Goal: Task Accomplishment & Management: Complete application form

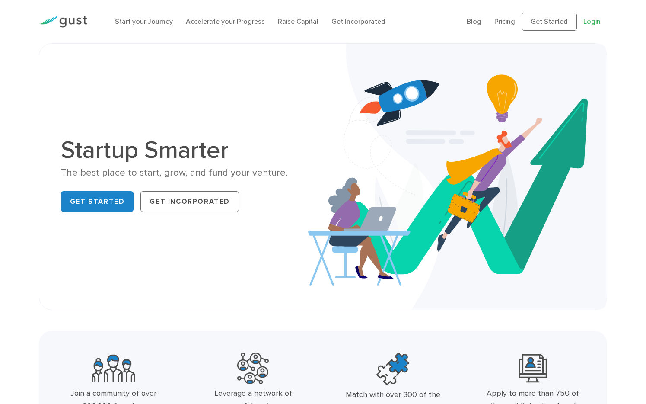
click at [589, 22] on link "Login" at bounding box center [591, 21] width 17 height 8
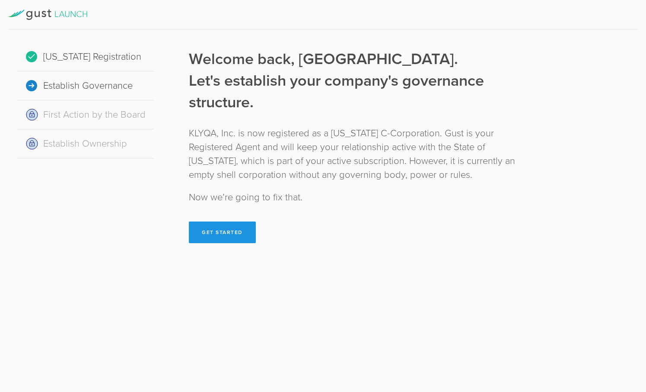
click at [233, 230] on button "Get Started" at bounding box center [222, 232] width 67 height 22
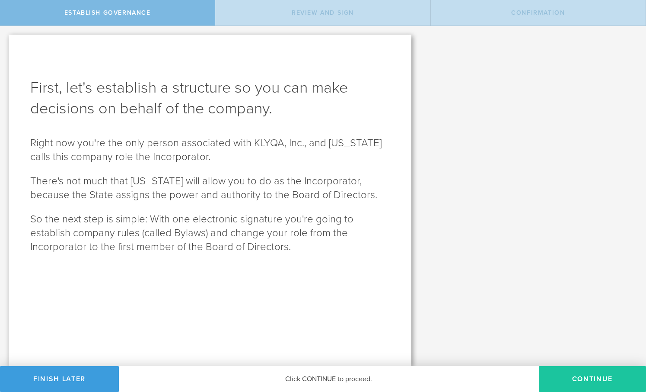
click at [596, 373] on button "Continue" at bounding box center [592, 379] width 107 height 26
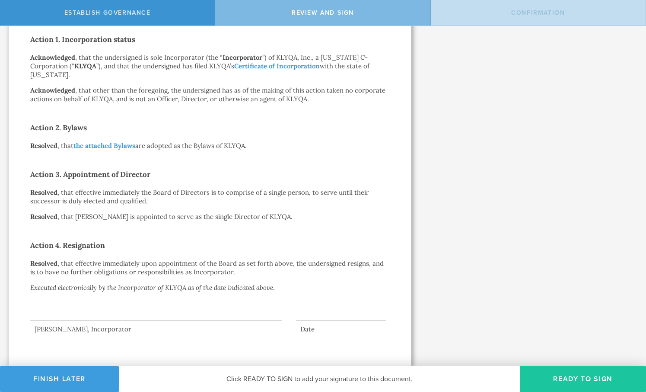
click at [560, 372] on button "Ready to Sign" at bounding box center [583, 379] width 126 height 26
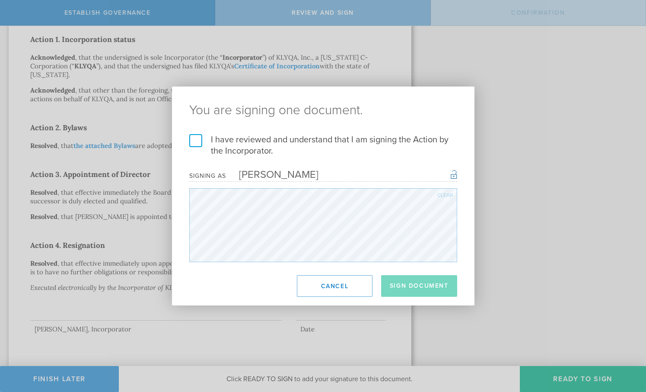
click at [233, 140] on label "I have reviewed and understand that I am signing the Action by the Incorporator." at bounding box center [323, 145] width 268 height 22
click at [0, 0] on input "I have reviewed and understand that I am signing the Action by the Incorporator." at bounding box center [0, 0] width 0 height 0
click at [408, 286] on button "Sign Document" at bounding box center [419, 286] width 76 height 22
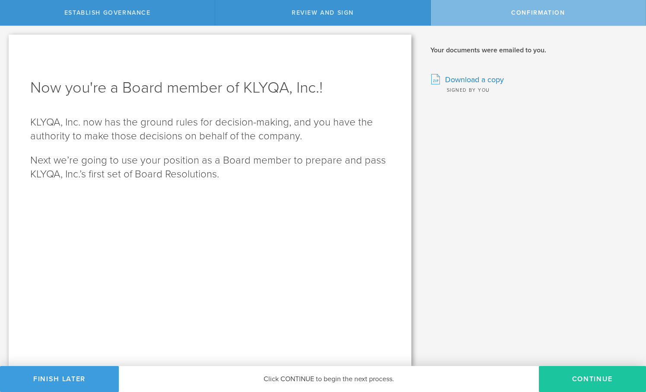
click at [570, 373] on button "Continue" at bounding box center [592, 379] width 107 height 26
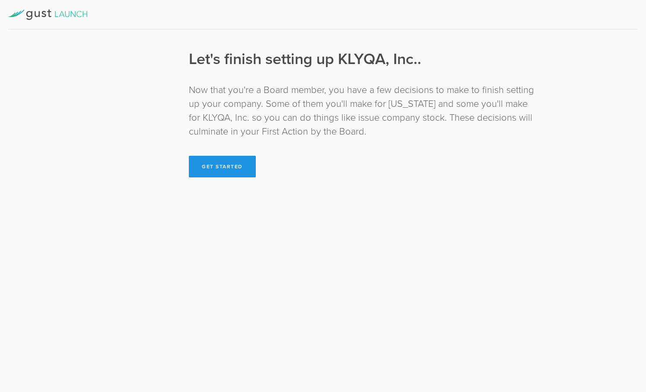
click at [223, 164] on button "Get Started" at bounding box center [222, 167] width 67 height 22
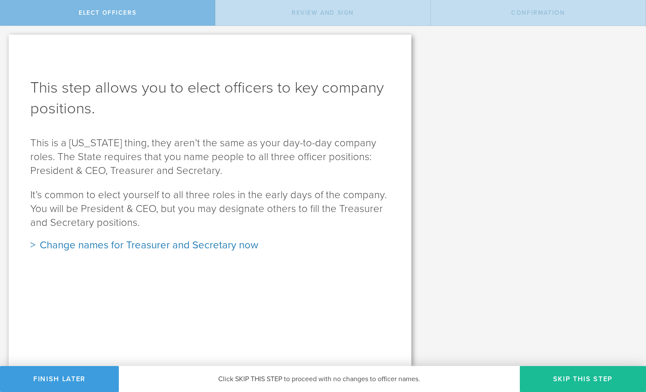
click at [233, 246] on div "Change names for Treasurer and Secretary now" at bounding box center [210, 245] width 360 height 14
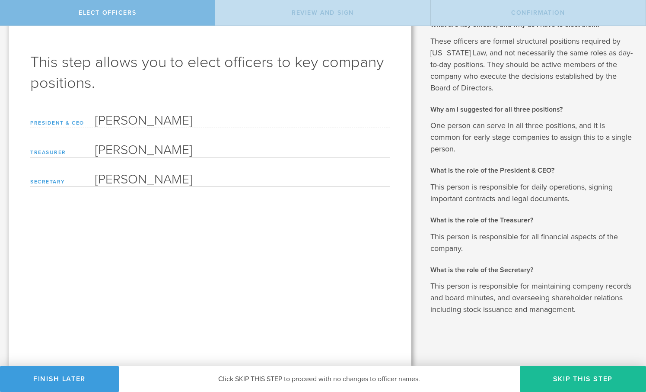
scroll to position [25, 0]
click at [578, 376] on button "Skip this step" at bounding box center [583, 379] width 126 height 26
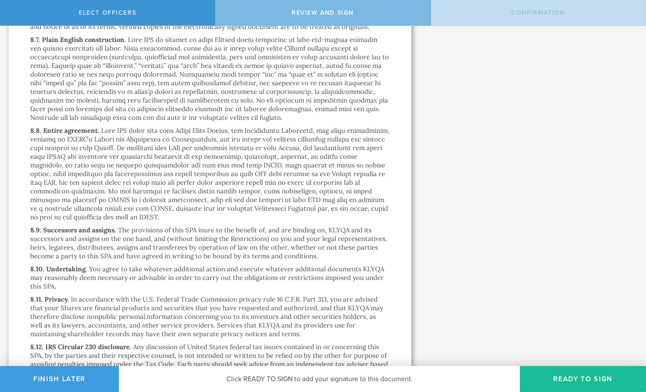
scroll to position [0, 0]
click at [564, 372] on button "Ready to Sign" at bounding box center [583, 379] width 126 height 26
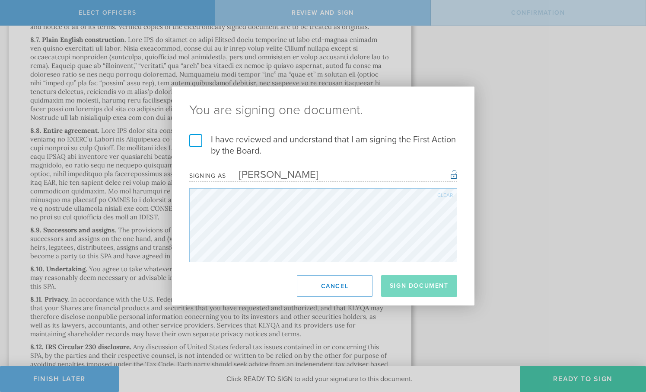
click at [293, 140] on label "I have reviewed and understand that I am signing the First Action by the Board." at bounding box center [323, 145] width 268 height 22
click at [0, 0] on input "I have reviewed and understand that I am signing the First Action by the Board." at bounding box center [0, 0] width 0 height 0
click at [433, 291] on button "Sign Document" at bounding box center [419, 286] width 76 height 22
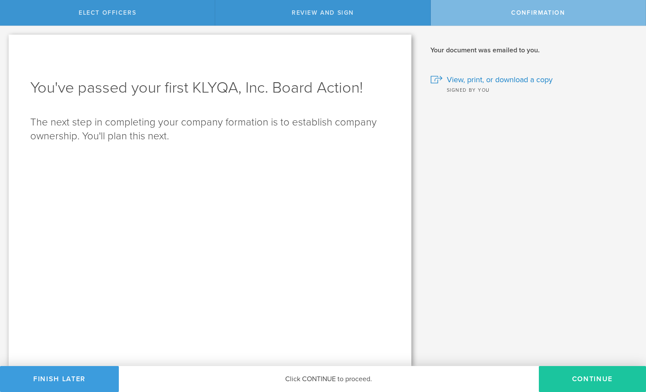
click at [553, 373] on button "Continue" at bounding box center [592, 379] width 107 height 26
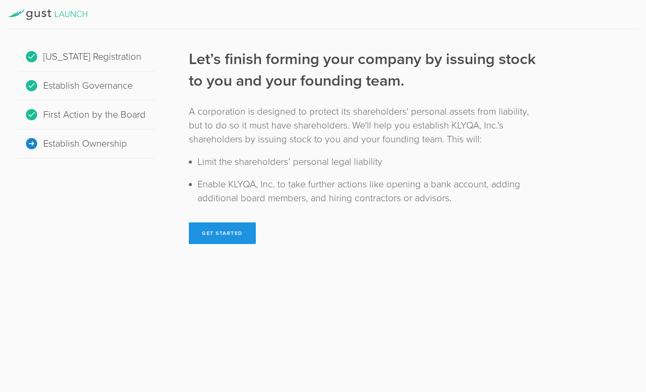
click at [220, 230] on button "Get Started" at bounding box center [222, 233] width 67 height 22
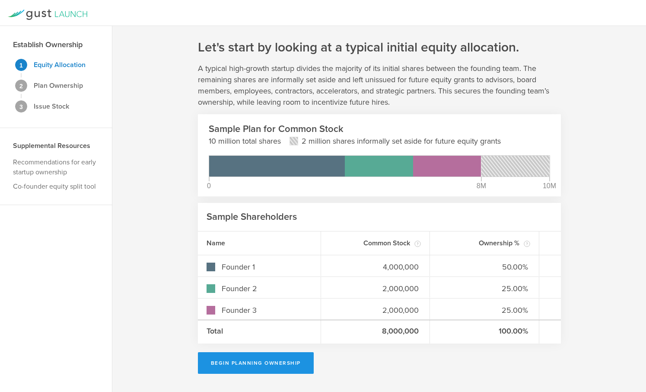
click at [248, 354] on button "Begin Planning Ownership" at bounding box center [256, 363] width 116 height 22
type input "[PERSON_NAME]"
type input "-"
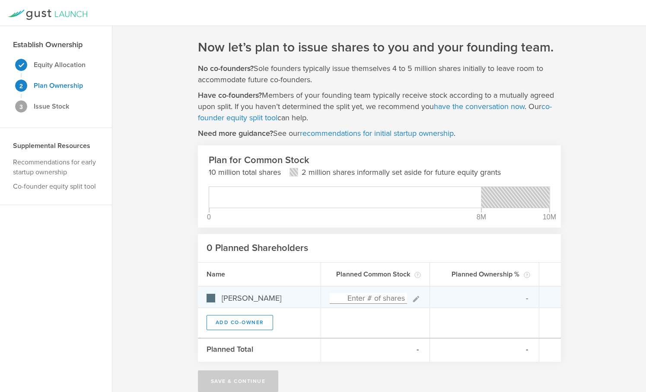
click at [390, 300] on input at bounding box center [369, 298] width 78 height 11
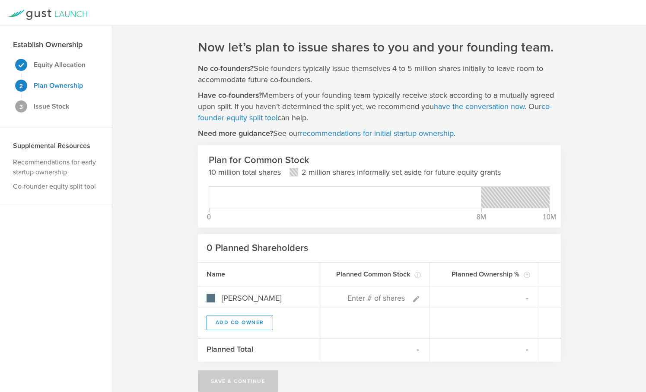
type input "0"
type input "0%"
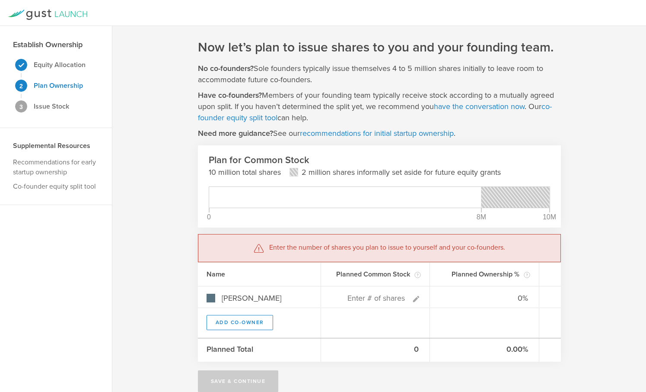
drag, startPoint x: 474, startPoint y: 199, endPoint x: 500, endPoint y: 198, distance: 26.8
click at [500, 198] on div "0 8M 10M Youchang Li 0 shares, 0% ownership" at bounding box center [379, 197] width 341 height 22
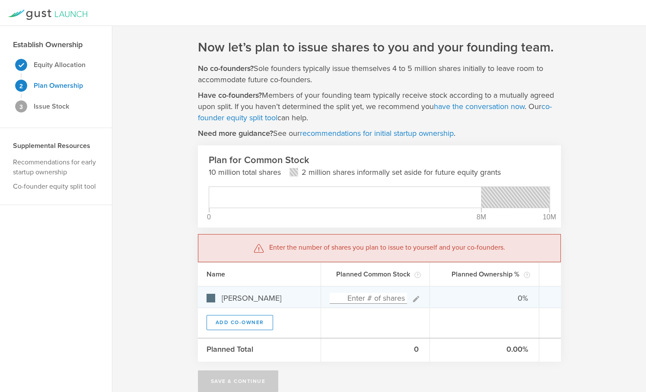
type input "0"
click at [371, 297] on input at bounding box center [369, 298] width 78 height 11
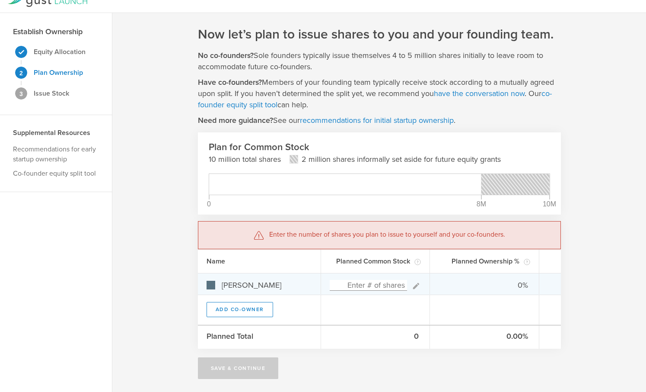
scroll to position [13, 0]
type input "0"
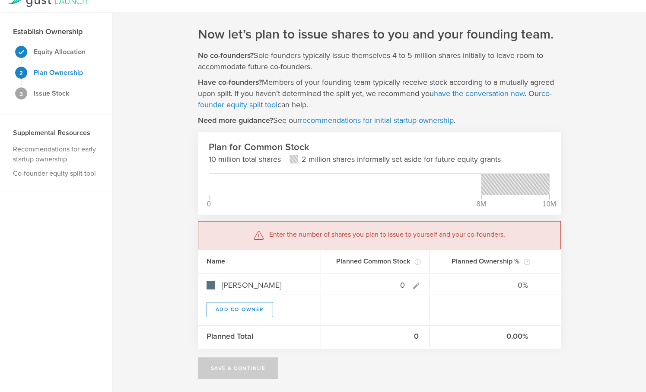
click at [263, 186] on div "Youchang Li 0 shares, 0% ownership" at bounding box center [345, 184] width 272 height 21
click at [428, 237] on p "Enter the number of shares you plan to issue to yourself and your co-founders." at bounding box center [387, 234] width 236 height 11
click at [385, 279] on gust-number-field "0" at bounding box center [369, 284] width 78 height 11
click at [267, 307] on button "Add Co-Owner" at bounding box center [240, 309] width 67 height 15
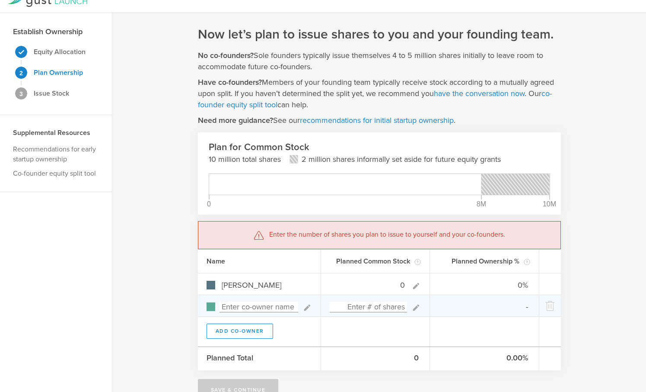
click at [265, 306] on input at bounding box center [259, 306] width 79 height 11
click at [306, 308] on icon at bounding box center [307, 307] width 6 height 6
click at [279, 307] on input at bounding box center [259, 306] width 79 height 11
type input "[PERSON_NAME]"
type input "0"
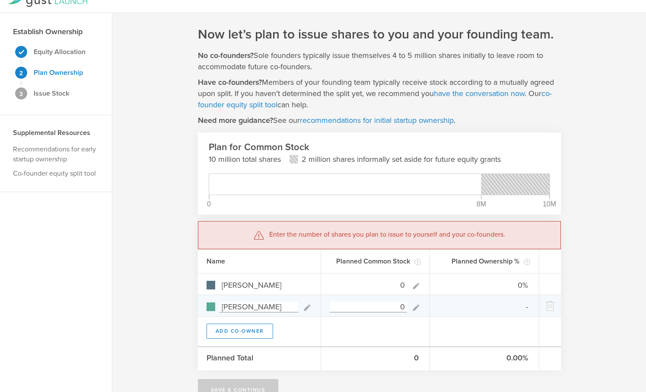
type input "0%"
click at [385, 307] on input at bounding box center [369, 306] width 78 height 11
click at [400, 306] on input "0" at bounding box center [369, 306] width 78 height 11
type input "111,110"
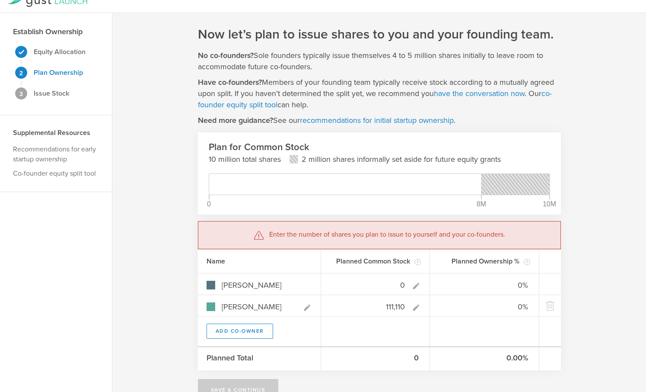
type input "0.00%"
type input "100.00%"
click at [399, 325] on div at bounding box center [375, 330] width 109 height 29
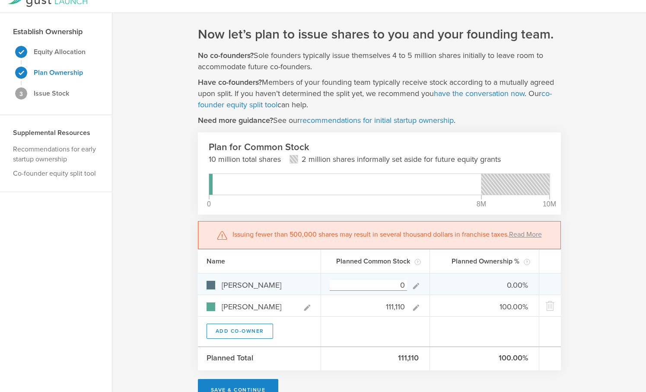
click at [407, 283] on input "0" at bounding box center [369, 285] width 78 height 11
type input "200,000"
type input "64.29%"
type input "35.71%"
type input "2,000,000"
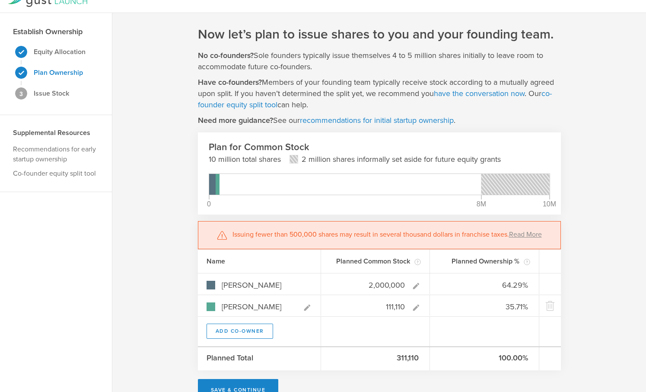
type input "94.74%"
type input "5.26%"
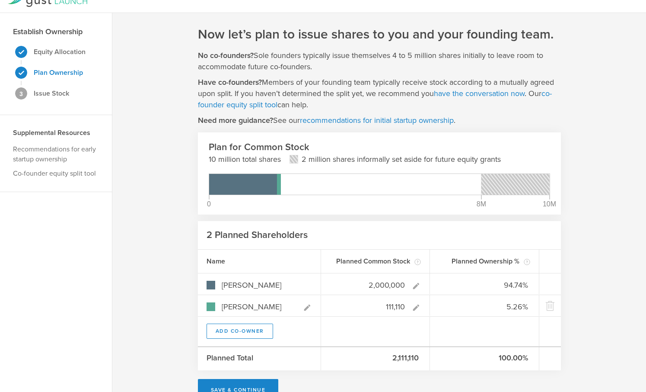
click at [382, 331] on div at bounding box center [375, 330] width 109 height 29
click at [442, 283] on div "Youchang Li 2,000,000 94.74%" at bounding box center [379, 284] width 363 height 22
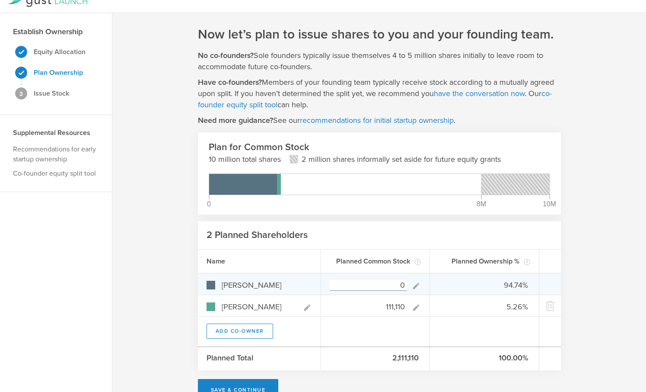
type input "0"
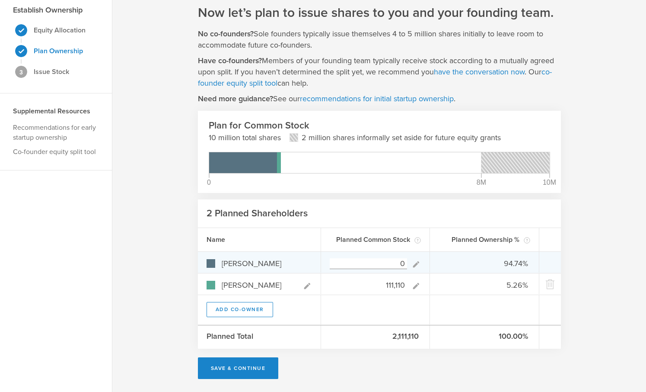
type input "0.00%"
type input "100.00%"
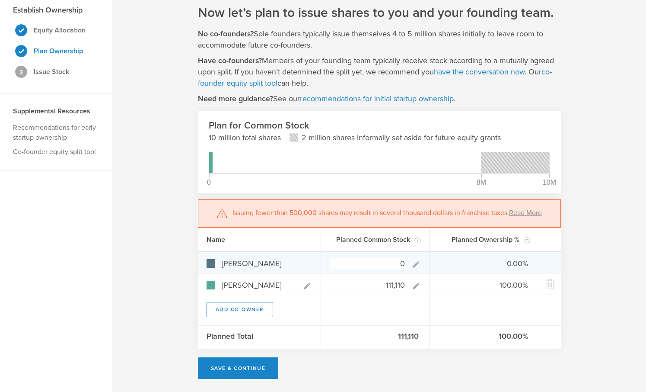
scroll to position [35, 0]
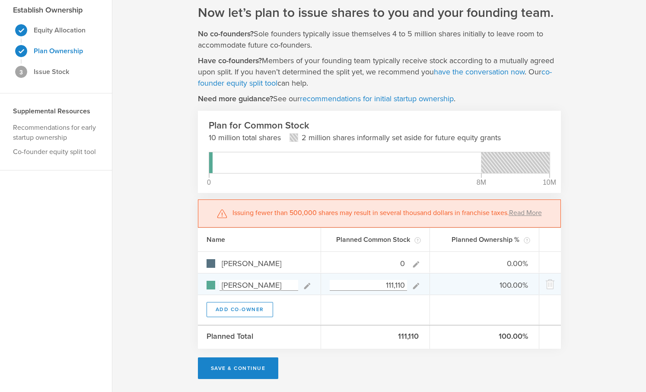
drag, startPoint x: 402, startPoint y: 286, endPoint x: 354, endPoint y: 286, distance: 48.0
click at [354, 286] on input "111,110" at bounding box center [369, 285] width 78 height 11
type input "0"
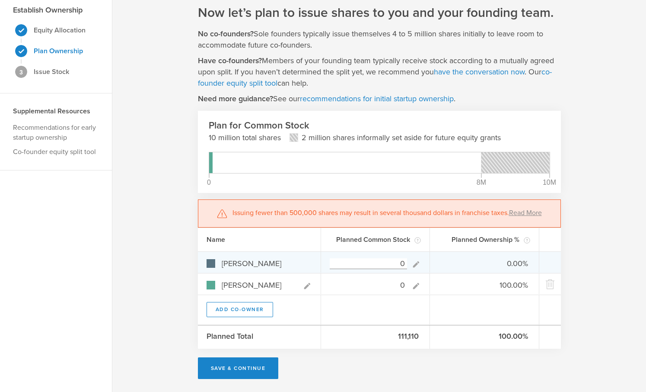
type input "0%"
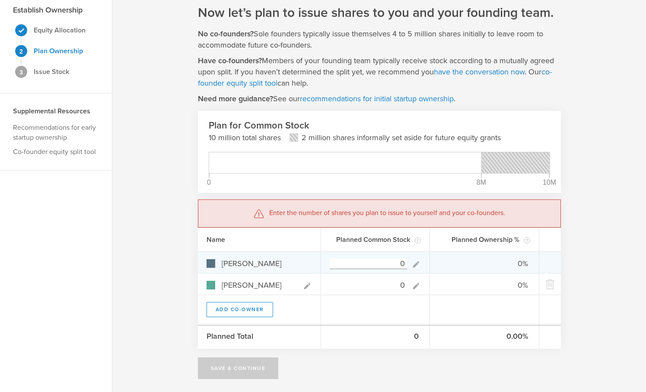
click at [360, 261] on input "0" at bounding box center [369, 263] width 78 height 11
type input "1,000,000"
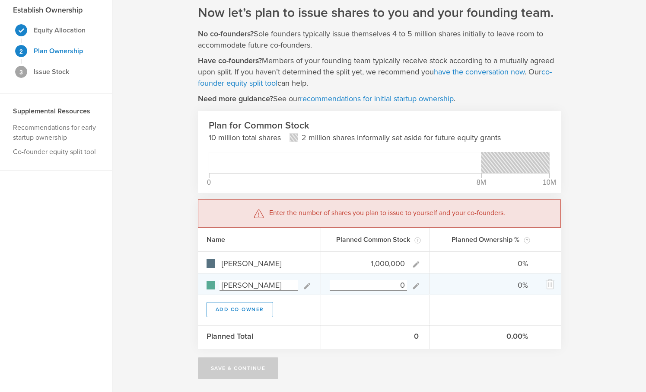
type input "100.00%"
type input "0.00%"
click at [358, 284] on input "0" at bounding box center [369, 285] width 78 height 11
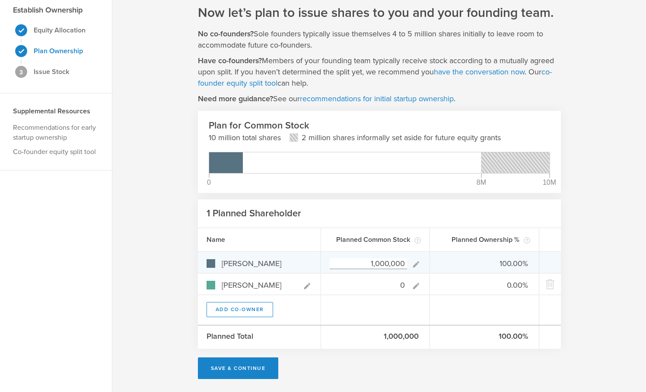
click at [400, 264] on input "1,000,000" at bounding box center [369, 263] width 78 height 11
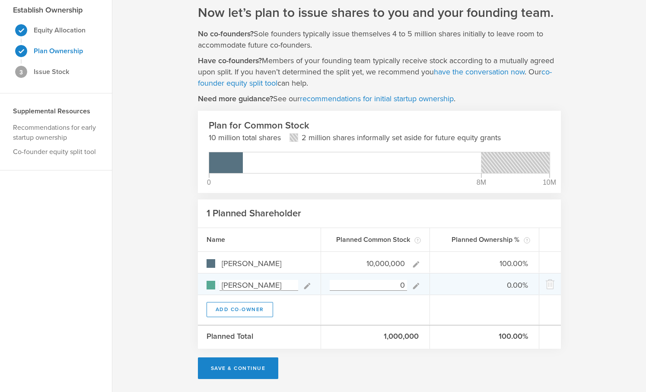
click at [385, 286] on input "0" at bounding box center [369, 285] width 78 height 11
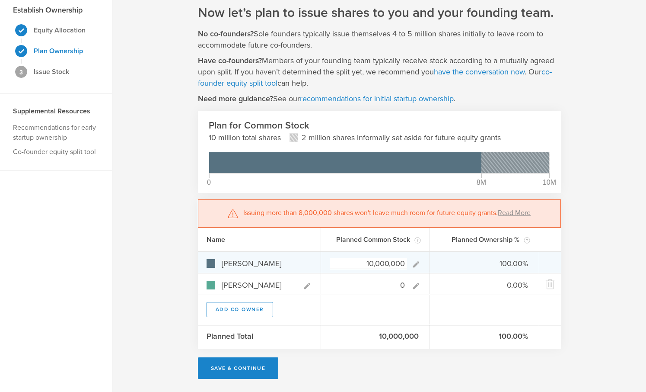
click at [401, 265] on input "10,000,000" at bounding box center [369, 263] width 78 height 11
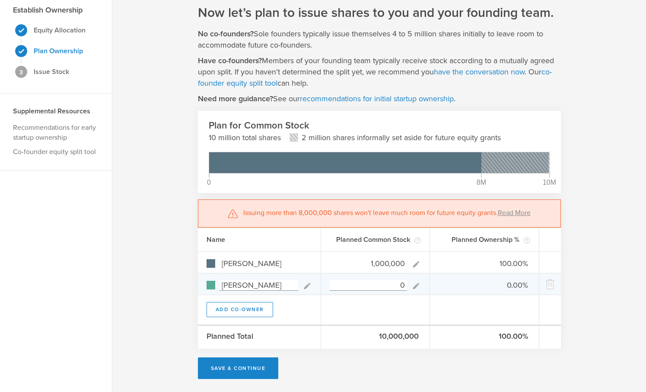
click at [380, 286] on input "0" at bounding box center [369, 285] width 78 height 11
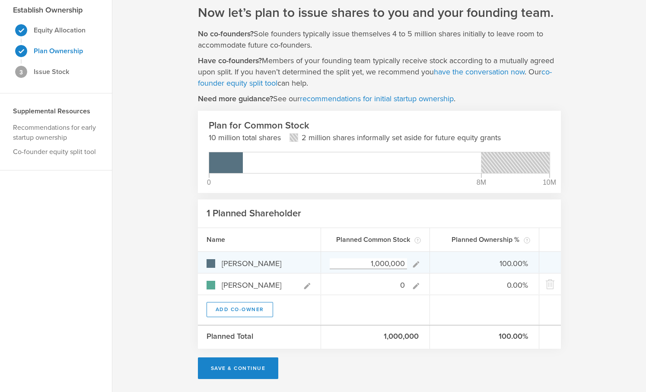
click at [375, 263] on input "1,000,000" at bounding box center [369, 263] width 78 height 11
click at [373, 262] on input "1,000,000" at bounding box center [369, 263] width 78 height 11
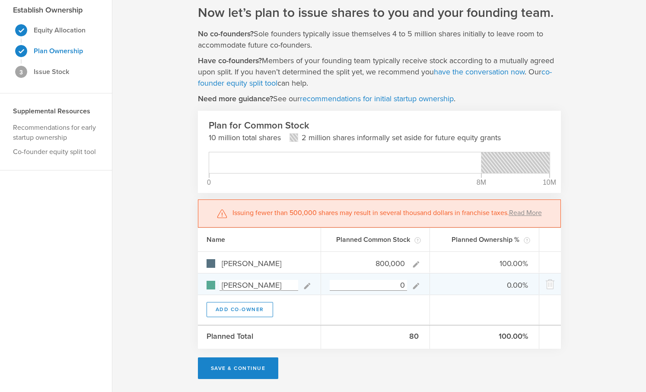
type input "8,000,000"
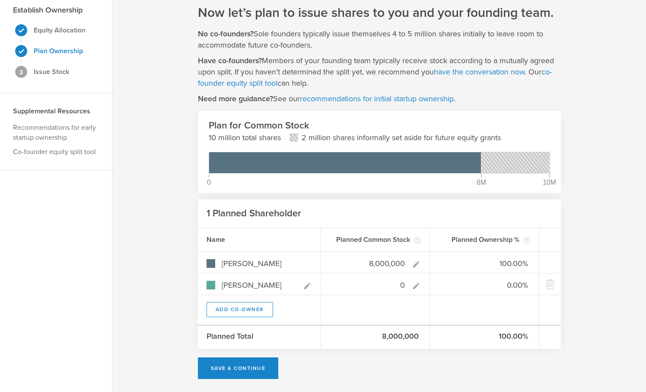
click at [181, 258] on div "Now let’s plan to issue shares to you and your founding team. No co-founders? S…" at bounding box center [379, 191] width 534 height 400
click at [394, 286] on input "0" at bounding box center [369, 285] width 78 height 11
type input "2,000,000"
type input "80.00%"
type input "20.00%"
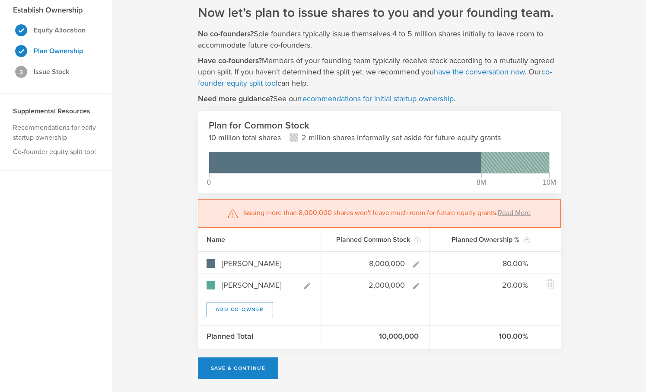
click at [597, 245] on div "Now let’s plan to issue shares to you and your founding team. No co-founders? S…" at bounding box center [379, 191] width 534 height 400
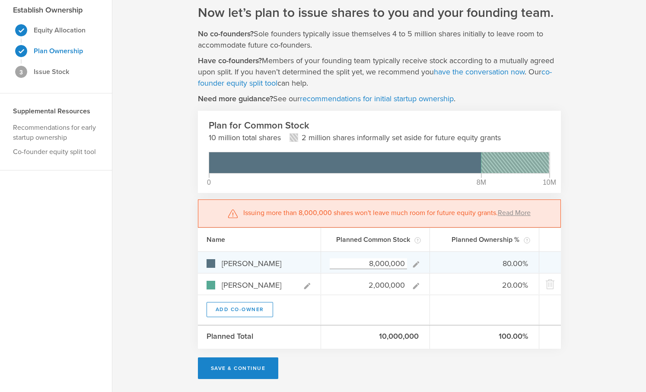
click at [406, 264] on input "8,000,000" at bounding box center [369, 263] width 78 height 11
click at [372, 263] on input "8,000,000" at bounding box center [369, 263] width 78 height 11
type input "60"
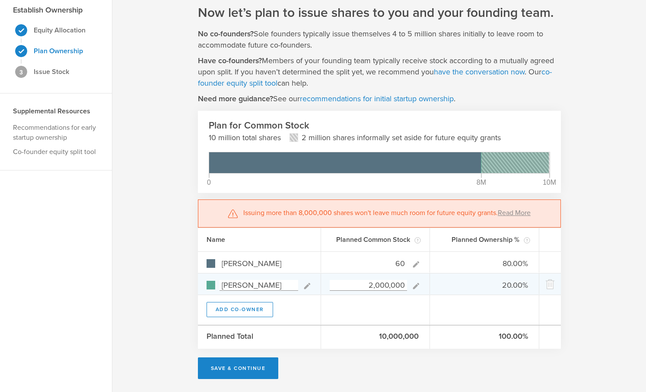
type input "0.00%"
type input "100.00%"
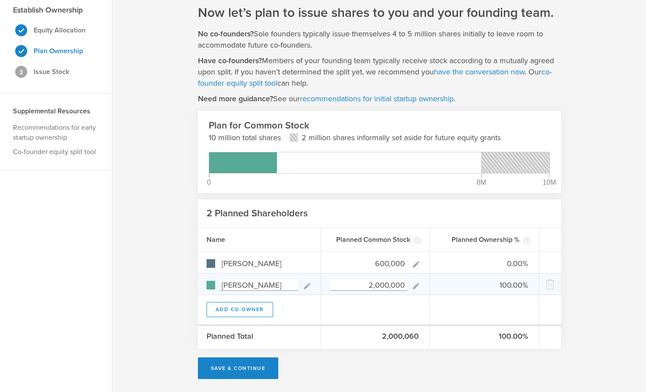
type input "6,000,000"
type input "75.00%"
type input "25.00%"
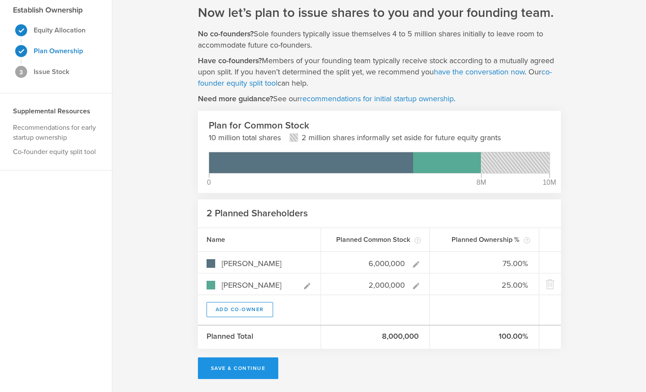
click at [262, 375] on button "Save & Continue" at bounding box center [238, 368] width 81 height 22
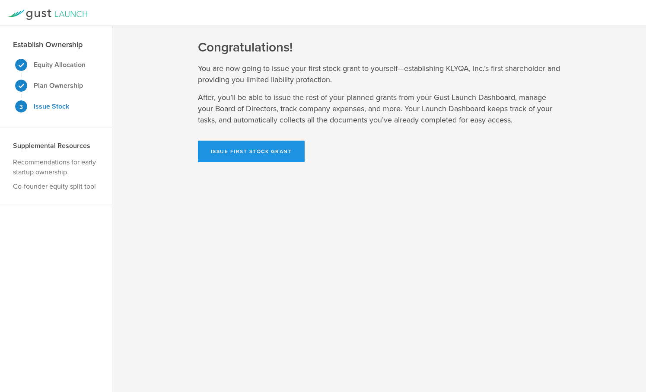
click at [290, 157] on button "Issue First Stock Grant" at bounding box center [251, 151] width 107 height 22
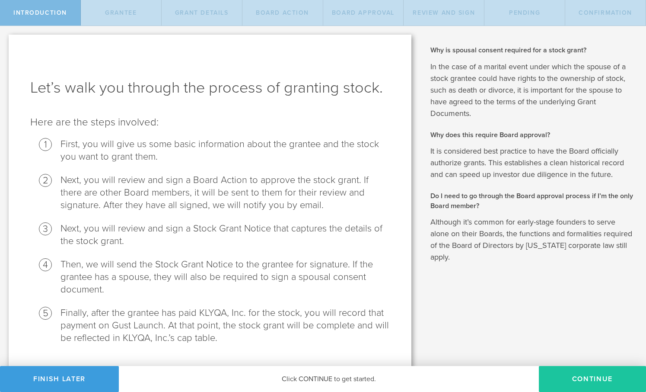
click at [566, 372] on button "Continue" at bounding box center [592, 379] width 107 height 26
radio input "true"
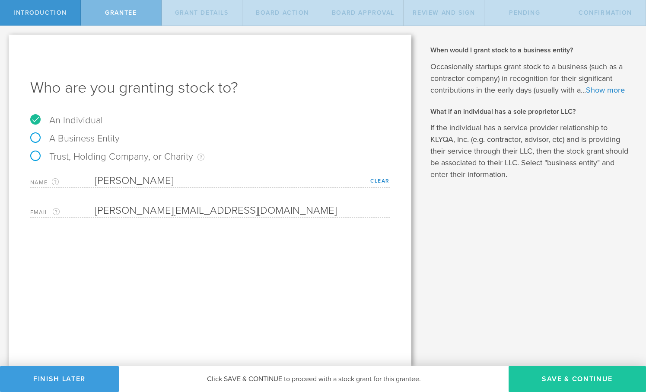
click at [587, 366] on button "Save & Continue" at bounding box center [577, 379] width 137 height 26
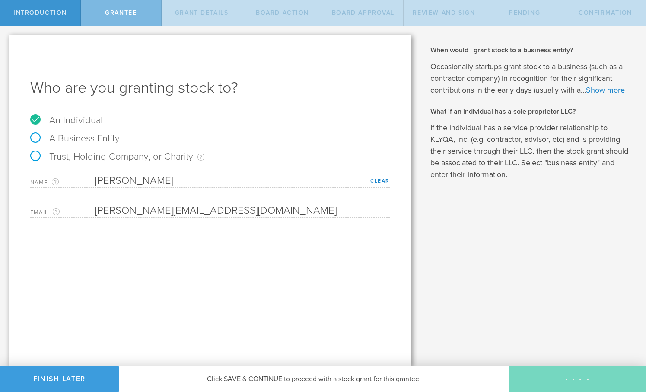
type input "6,000,000"
type input "48"
type input "12"
select select "none"
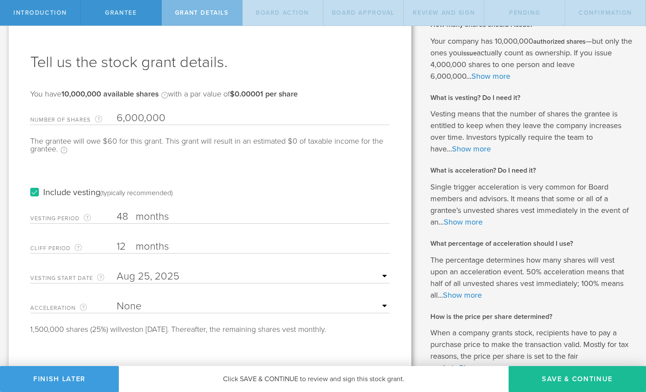
scroll to position [26, 0]
click at [579, 370] on button "Save & Continue" at bounding box center [577, 379] width 137 height 26
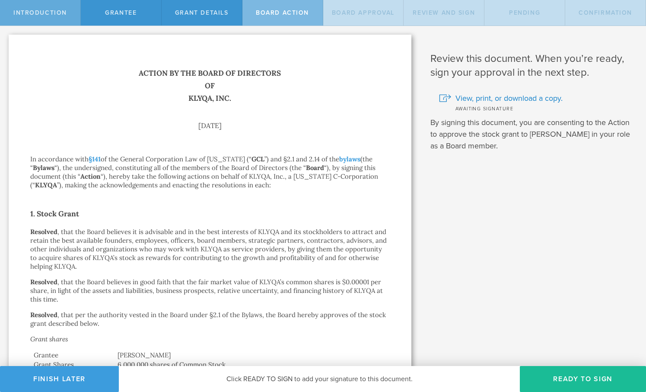
scroll to position [0, 0]
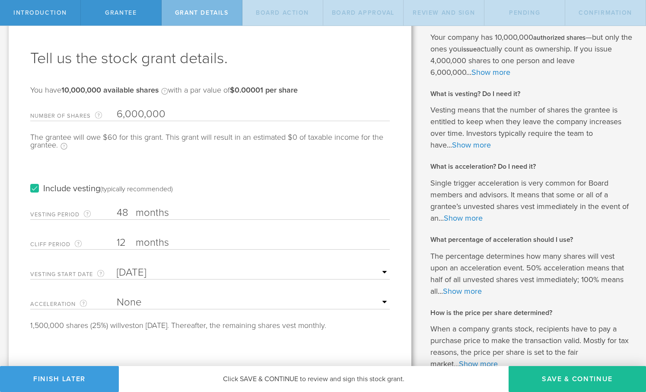
scroll to position [32, 0]
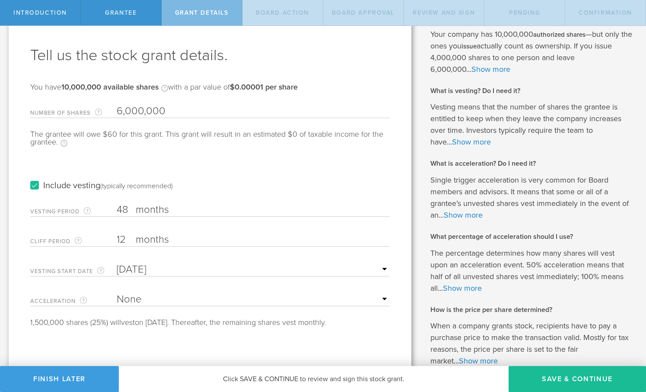
click at [165, 208] on label "months" at bounding box center [179, 210] width 86 height 15
click at [165, 208] on input "48" at bounding box center [253, 209] width 273 height 13
click at [41, 186] on label "Include vesting (typically recommended)" at bounding box center [101, 185] width 143 height 9
click at [0, 0] on input "Include vesting (typically recommended)" at bounding box center [0, 0] width 0 height 0
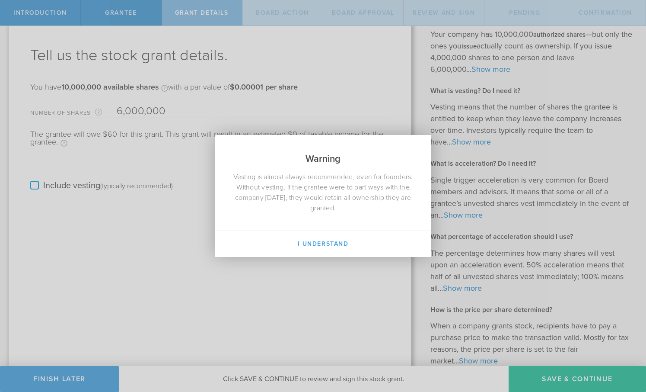
drag, startPoint x: 348, startPoint y: 209, endPoint x: 231, endPoint y: 166, distance: 124.9
click at [231, 166] on div "Warning Vesting is almost always recommended, even for founders. Without vestin…" at bounding box center [323, 196] width 216 height 122
copy div "Vesting is almost always recommended, even for founders. Without vesting, if th…"
click at [363, 286] on div "Warning Vesting is almost always recommended, even for founders. Without vestin…" at bounding box center [323, 196] width 646 height 392
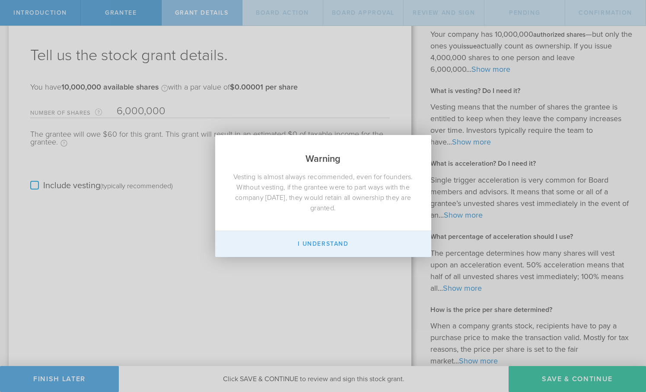
click at [336, 248] on button "I Understand" at bounding box center [323, 244] width 216 height 26
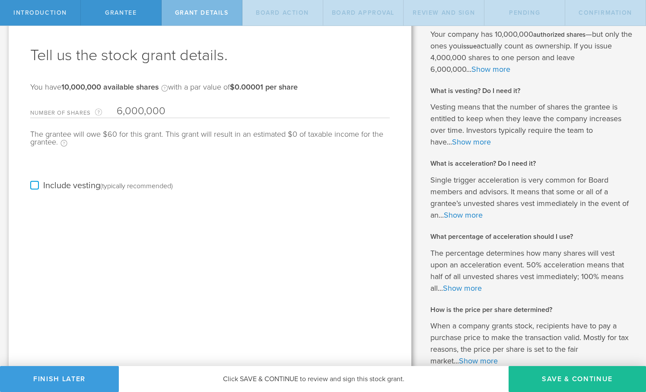
click at [40, 188] on label "Include vesting (typically recommended)" at bounding box center [101, 185] width 143 height 9
click at [0, 0] on input "Include vesting (typically recommended)" at bounding box center [0, 0] width 0 height 0
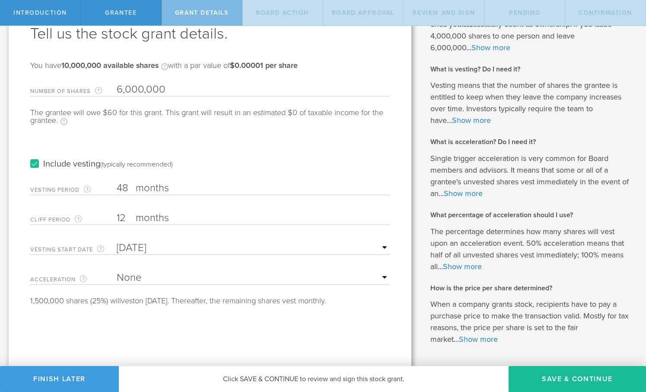
scroll to position [57, 0]
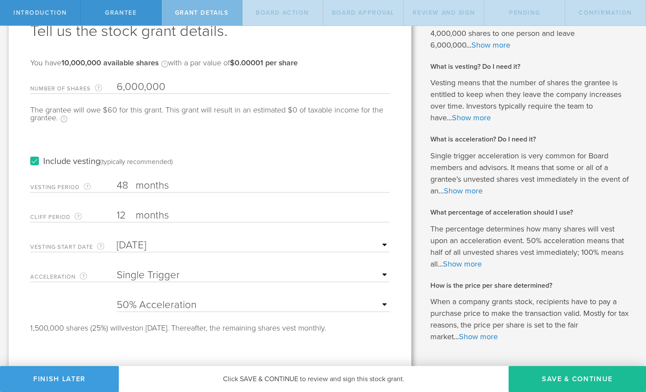
select select "none"
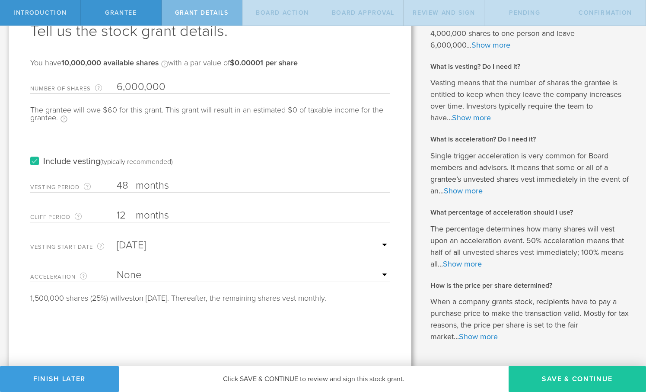
click at [566, 369] on button "Save & Continue" at bounding box center [577, 379] width 137 height 26
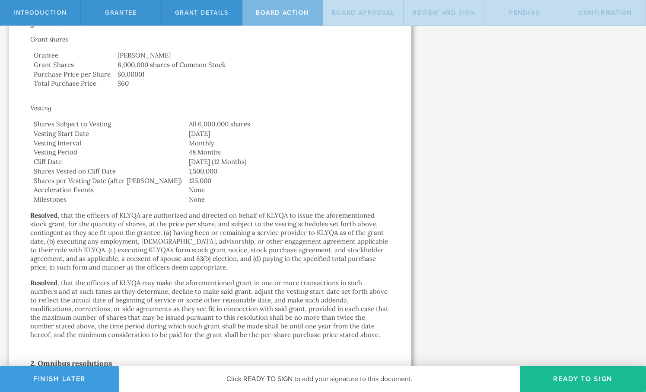
scroll to position [299, 0]
click at [545, 377] on button "Ready to Sign" at bounding box center [583, 379] width 126 height 26
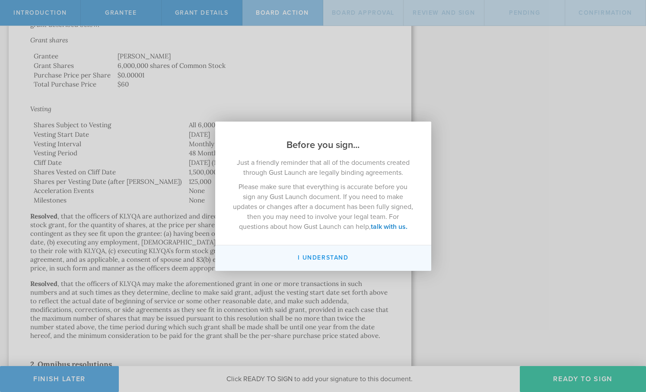
click at [340, 262] on button "I understand" at bounding box center [323, 257] width 216 height 25
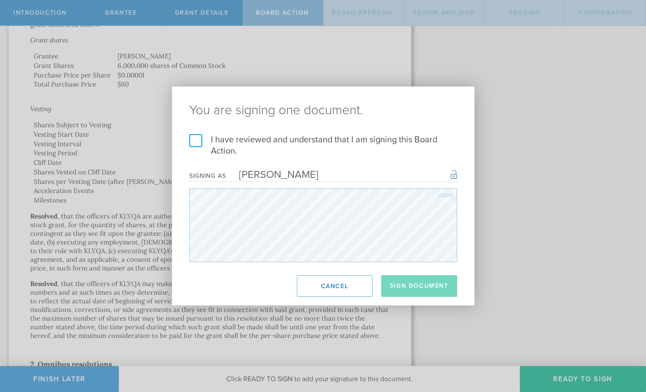
click at [195, 140] on label "I have reviewed and understand that I am signing this Board Action." at bounding box center [323, 145] width 268 height 22
click at [0, 0] on input "I have reviewed and understand that I am signing this Board Action." at bounding box center [0, 0] width 0 height 0
click at [409, 281] on button "Sign Document" at bounding box center [419, 286] width 76 height 22
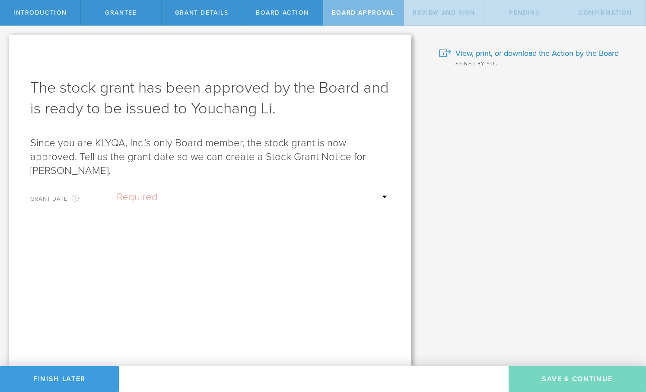
scroll to position [0, 0]
select select "uponGranteeSignature"
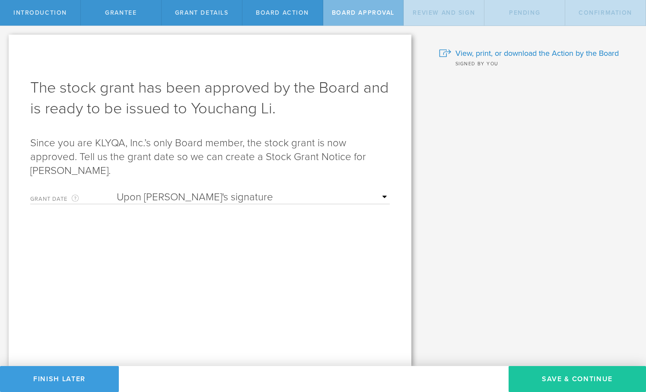
click at [566, 374] on button "Save & Continue" at bounding box center [577, 379] width 137 height 26
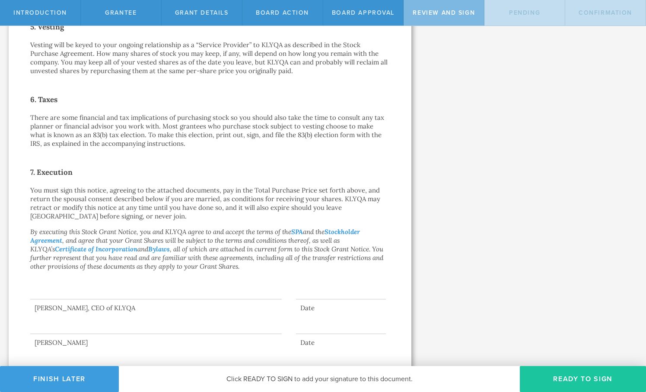
click at [565, 376] on button "Ready to Sign" at bounding box center [583, 379] width 126 height 26
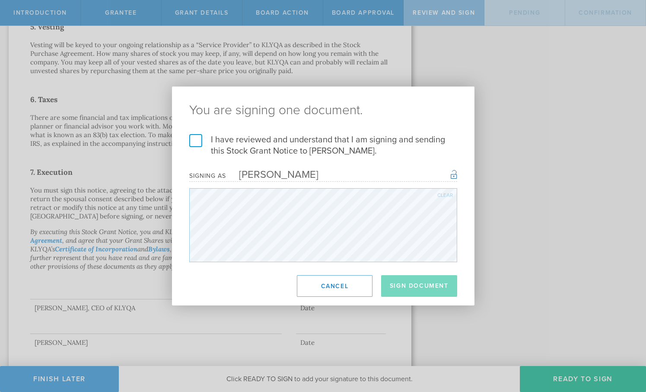
click at [237, 149] on label "I have reviewed and understand that I am signing and sending this Stock Grant N…" at bounding box center [323, 145] width 268 height 22
click at [0, 0] on input "I have reviewed and understand that I am signing and sending this Stock Grant N…" at bounding box center [0, 0] width 0 height 0
click at [422, 283] on button "Sign Document" at bounding box center [419, 286] width 76 height 22
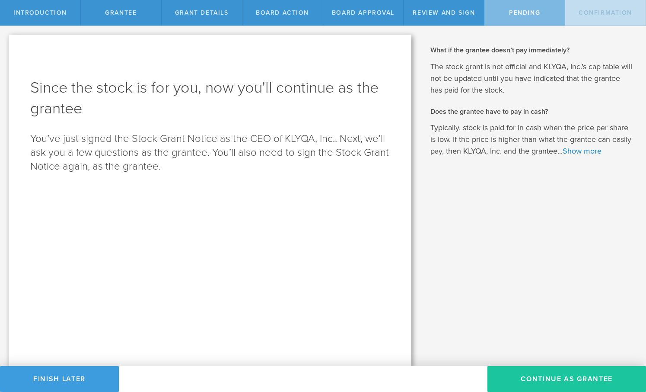
click at [535, 370] on button "Continue as Grantee" at bounding box center [566, 379] width 159 height 26
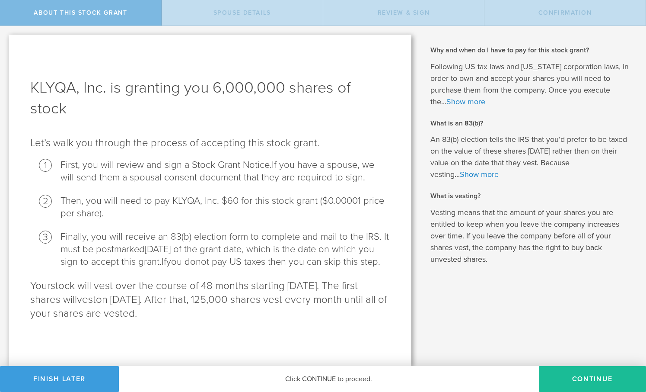
scroll to position [8, 0]
click at [563, 378] on button "CONTINUE" at bounding box center [592, 379] width 107 height 26
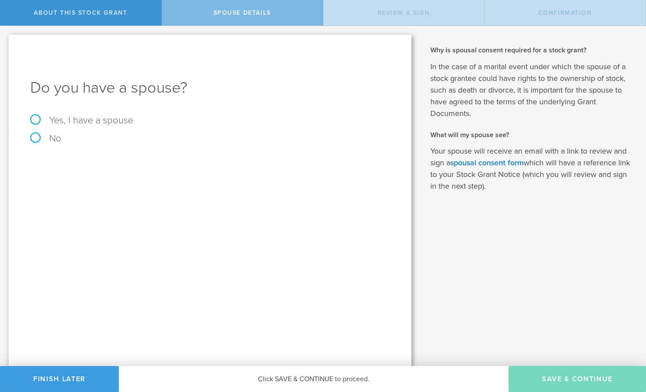
scroll to position [0, 0]
click at [86, 130] on form "Do you have a spouse? Yes, I have a spouse No" at bounding box center [210, 110] width 360 height 66
click at [81, 123] on label "Yes, I have a spouse" at bounding box center [210, 120] width 360 height 10
click at [6, 40] on input "Yes, I have a spouse" at bounding box center [3, 33] width 6 height 14
radio input "true"
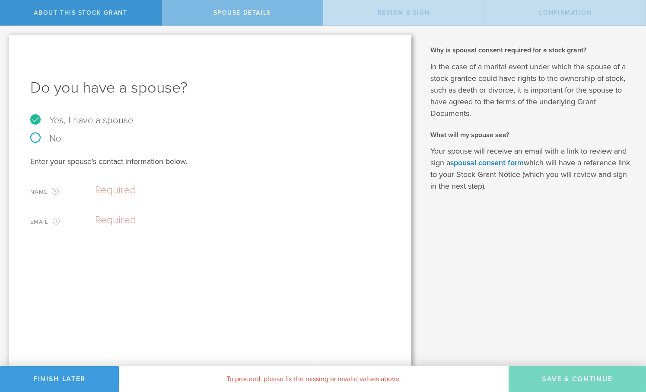
click at [45, 140] on label "No" at bounding box center [210, 139] width 360 height 10
click at [6, 40] on input "No" at bounding box center [3, 33] width 6 height 14
radio input "true"
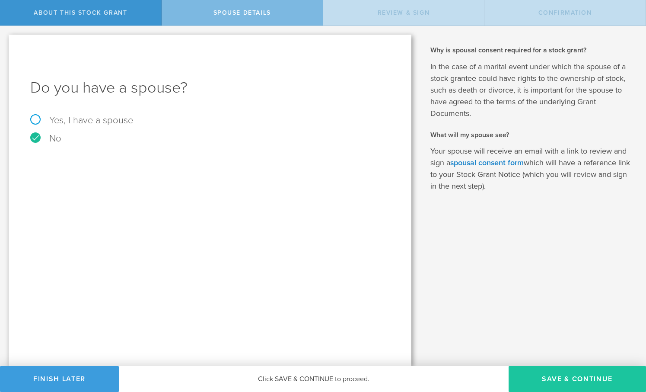
click at [566, 372] on button "Save & Continue" at bounding box center [577, 379] width 137 height 26
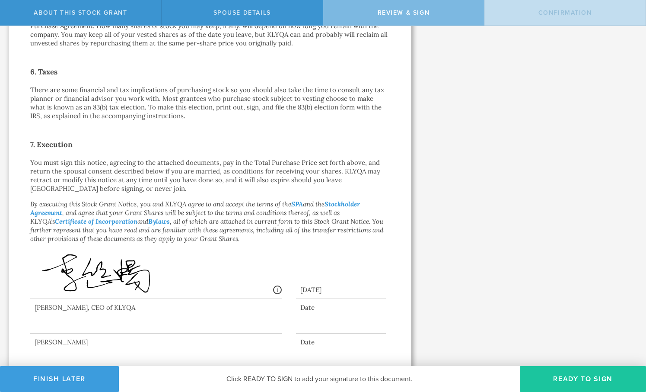
click at [601, 380] on button "Ready to Sign" at bounding box center [583, 379] width 126 height 26
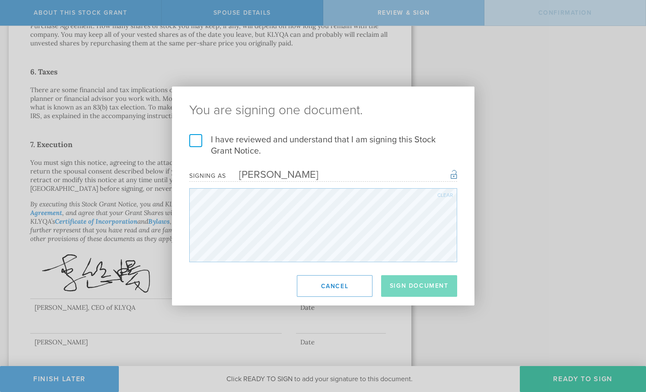
click at [193, 141] on label "I have reviewed and understand that I am signing this Stock Grant Notice." at bounding box center [323, 145] width 268 height 22
click at [0, 0] on input "I have reviewed and understand that I am signing this Stock Grant Notice." at bounding box center [0, 0] width 0 height 0
click at [439, 289] on button "Sign Document" at bounding box center [419, 286] width 76 height 22
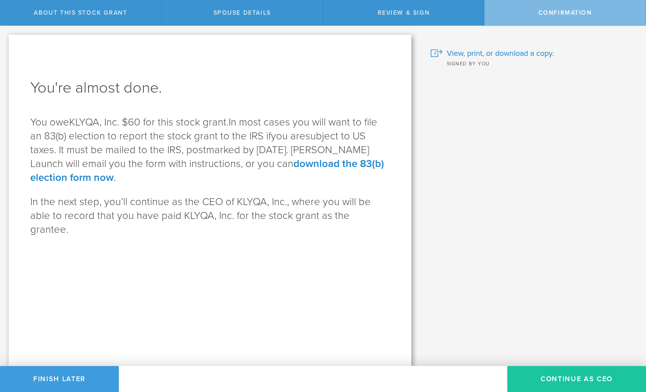
click at [584, 375] on button "Continue as CEO" at bounding box center [576, 379] width 139 height 26
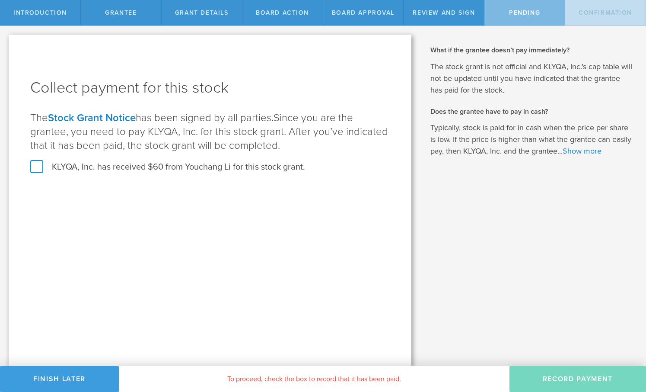
click at [154, 165] on label "KLYQA, Inc. has received $60 from Youchang Li for this stock grant." at bounding box center [167, 166] width 275 height 11
click at [0, 0] on input "KLYQA, Inc. has received $60 from Youchang Li for this stock grant." at bounding box center [0, 0] width 0 height 0
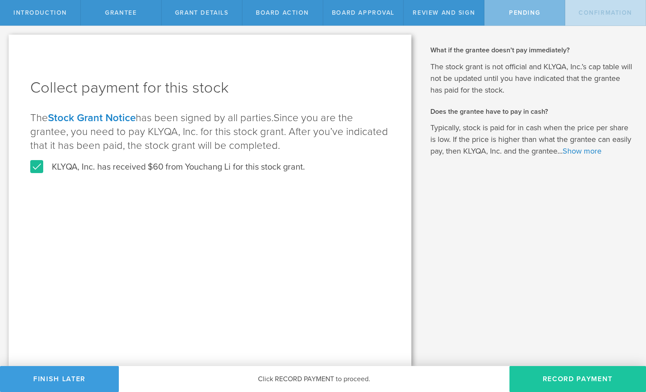
click at [550, 379] on button "Record Payment" at bounding box center [578, 379] width 137 height 26
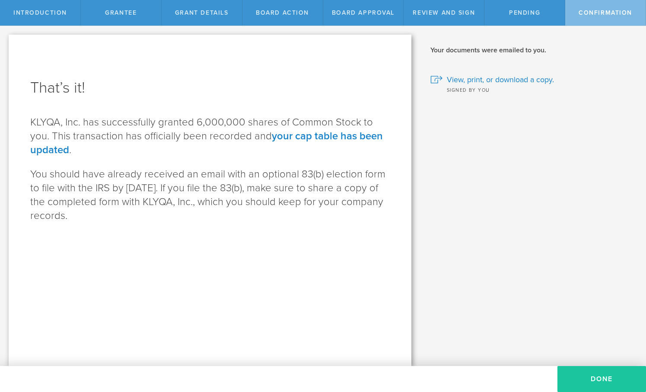
click at [606, 378] on button "Done" at bounding box center [601, 379] width 89 height 26
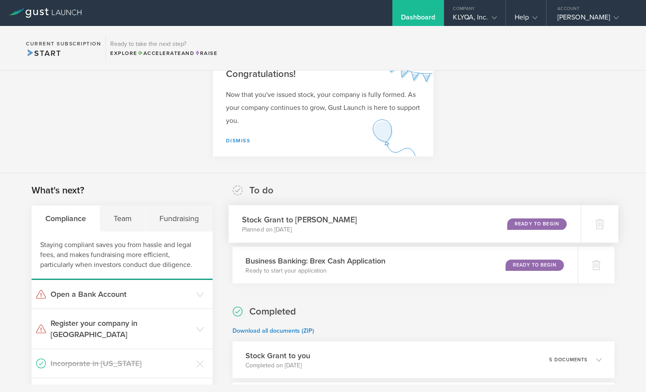
scroll to position [43, 0]
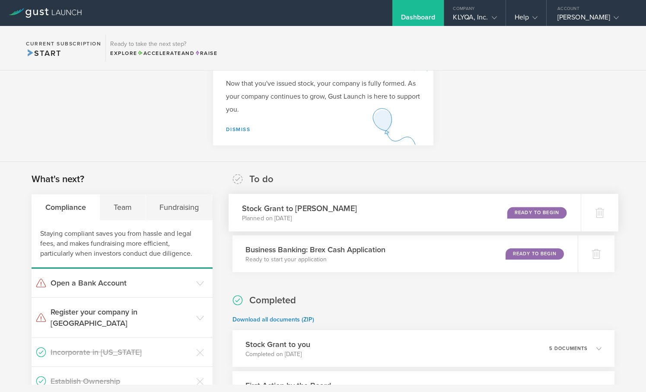
click at [487, 219] on div "Stock Grant to Chen Li Planned on Aug 25, 2025 Ready to Begin" at bounding box center [405, 213] width 352 height 38
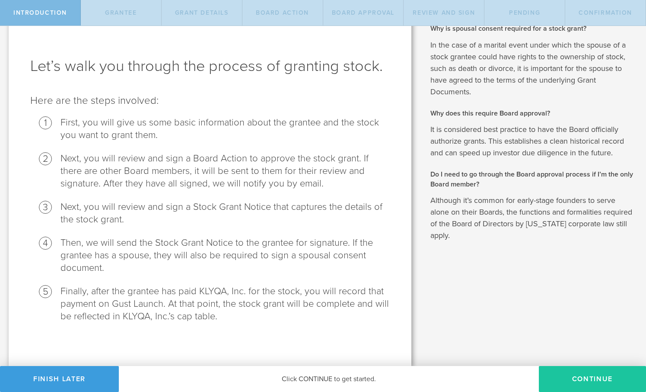
click at [580, 377] on button "Continue" at bounding box center [592, 379] width 107 height 26
radio input "true"
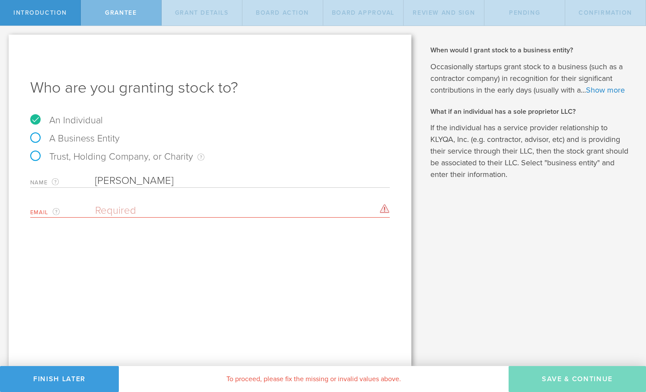
paste input "[EMAIL_ADDRESS][DOMAIN_NAME]"
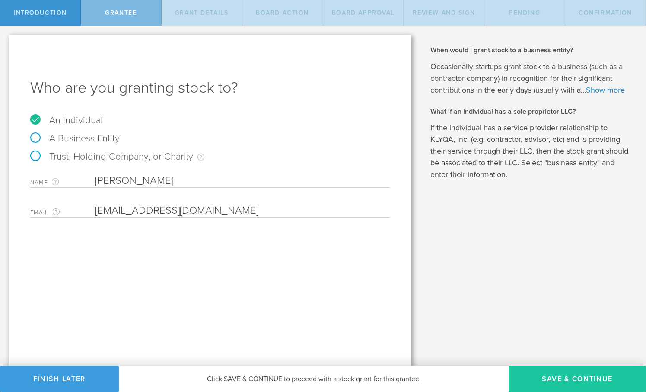
type input "[EMAIL_ADDRESS][DOMAIN_NAME]"
click at [552, 368] on button "Save & Continue" at bounding box center [577, 379] width 137 height 26
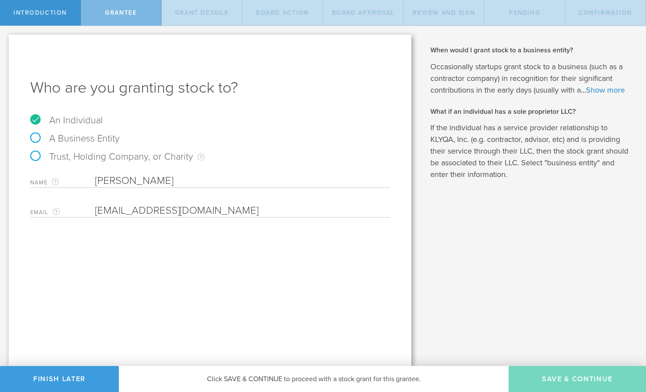
type input "2,000,000"
type input "48"
type input "12"
select select "none"
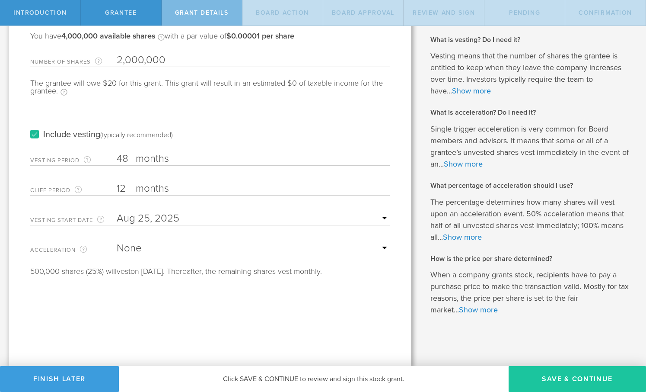
click at [554, 374] on button "Save & Continue" at bounding box center [577, 379] width 137 height 26
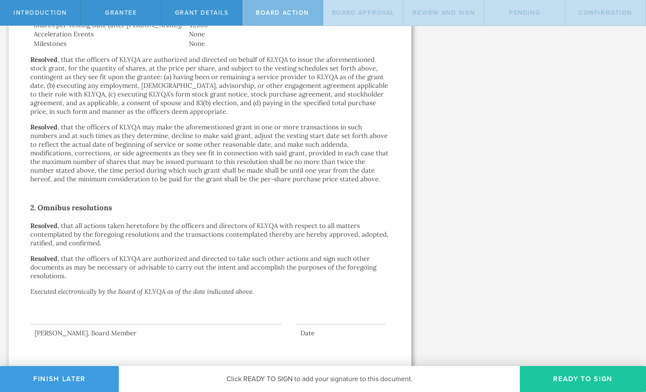
scroll to position [455, 0]
click at [558, 380] on button "Ready to Sign" at bounding box center [583, 379] width 126 height 26
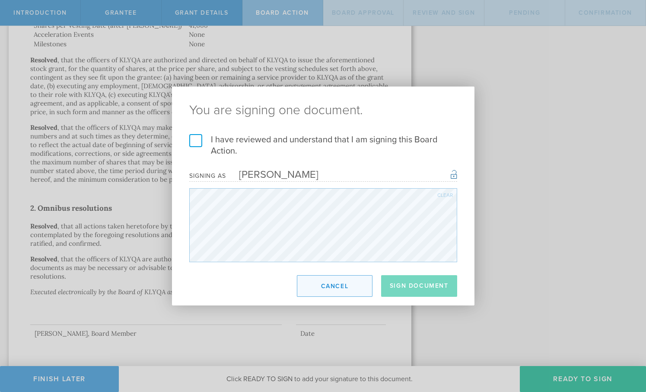
click at [324, 282] on button "Cancel" at bounding box center [335, 286] width 76 height 22
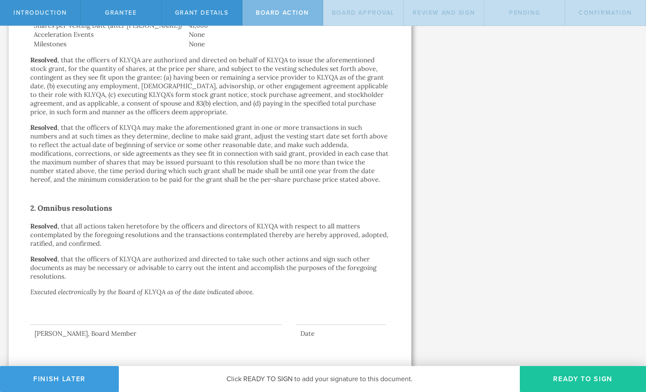
click at [549, 369] on button "Ready to Sign" at bounding box center [583, 379] width 126 height 26
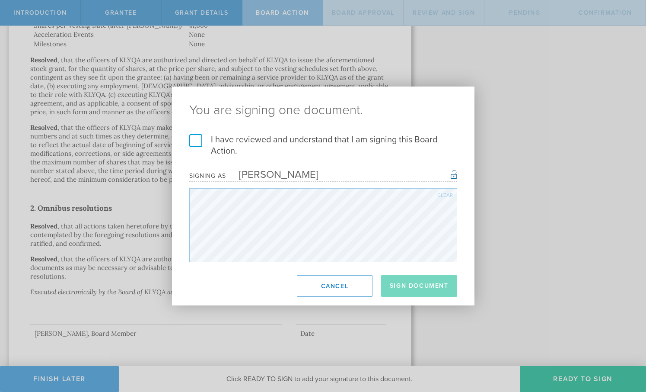
click at [195, 138] on label "I have reviewed and understand that I am signing this Board Action." at bounding box center [323, 145] width 268 height 22
click at [0, 0] on input "I have reviewed and understand that I am signing this Board Action." at bounding box center [0, 0] width 0 height 0
click at [400, 287] on button "Sign Document" at bounding box center [419, 286] width 76 height 22
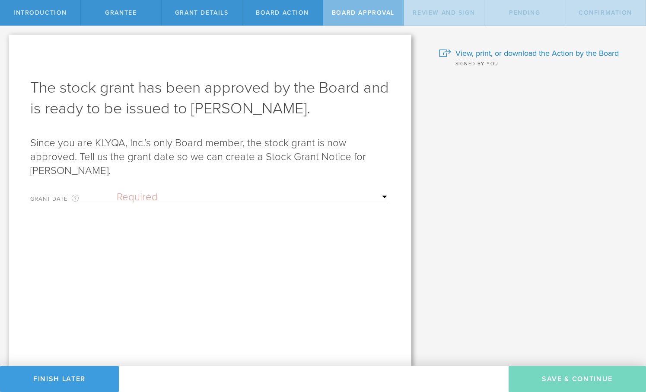
scroll to position [0, 0]
select select "uponGranteeSignature"
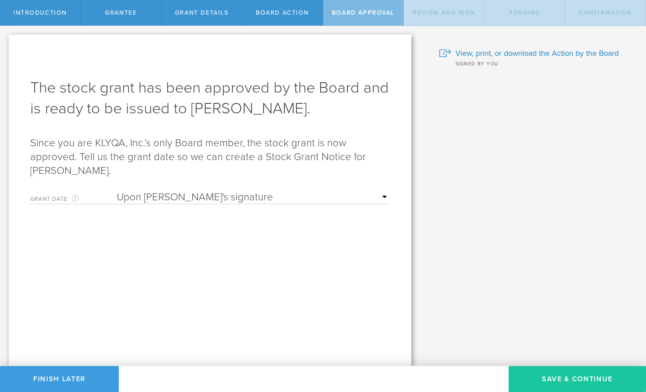
click at [577, 373] on button "Save & Continue" at bounding box center [577, 379] width 137 height 26
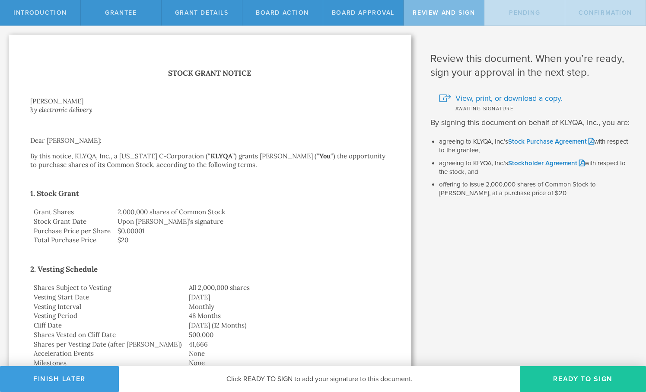
click at [570, 374] on button "Ready to Sign" at bounding box center [583, 379] width 126 height 26
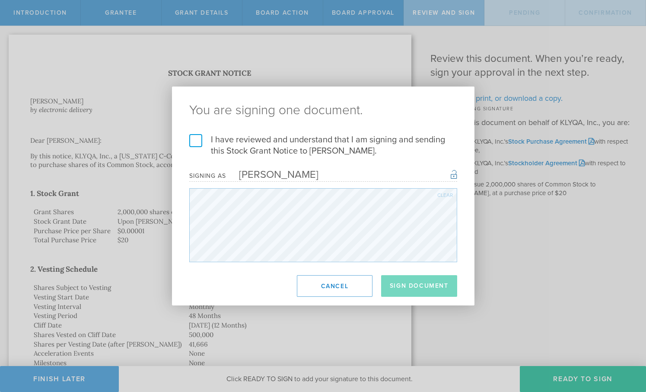
click at [196, 142] on label "I have reviewed and understand that I am signing and sending this Stock Grant N…" at bounding box center [323, 145] width 268 height 22
click at [0, 0] on input "I have reviewed and understand that I am signing and sending this Stock Grant N…" at bounding box center [0, 0] width 0 height 0
click at [440, 285] on button "Sign Document" at bounding box center [419, 286] width 76 height 22
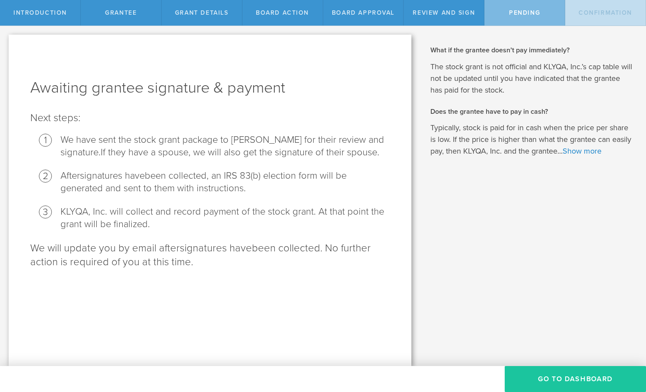
click at [552, 375] on button "Go To Dashboard" at bounding box center [575, 379] width 141 height 26
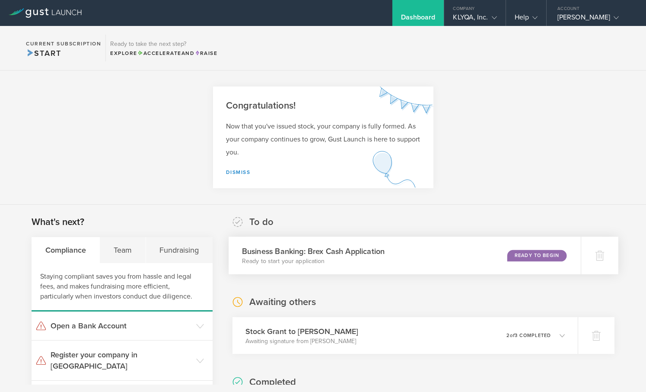
click at [424, 258] on div "Business Banking: Brex Cash Application Ready to start your application Ready t…" at bounding box center [405, 255] width 352 height 38
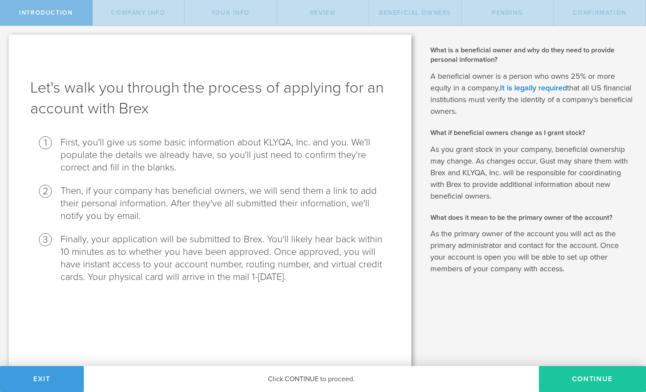
click at [592, 382] on button "Continue" at bounding box center [592, 379] width 107 height 26
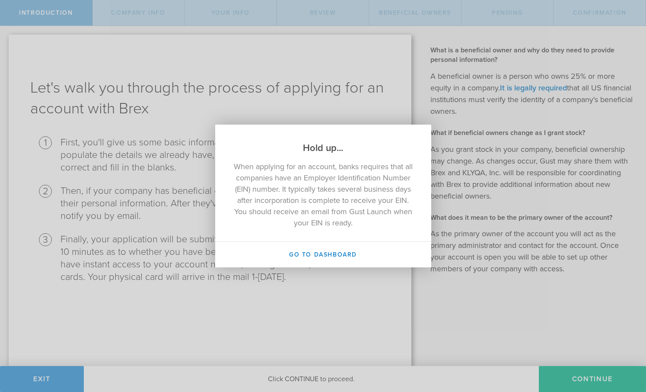
click at [348, 304] on div "Hold up... When applying for an account, banks requires that all companies have…" at bounding box center [323, 196] width 646 height 392
click at [384, 300] on div "Hold up... When applying for an account, banks requires that all companies have…" at bounding box center [323, 196] width 646 height 392
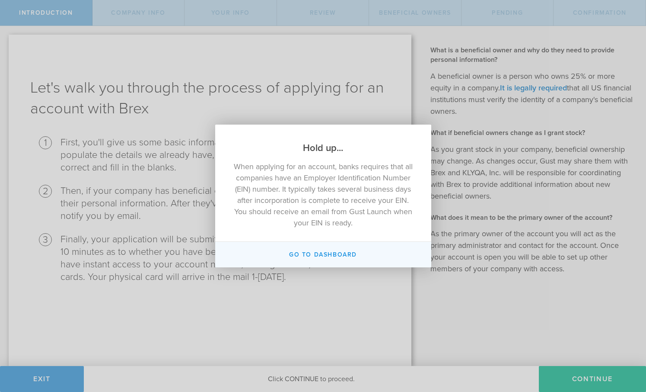
click at [331, 257] on button "Go to Dashboard" at bounding box center [323, 254] width 216 height 25
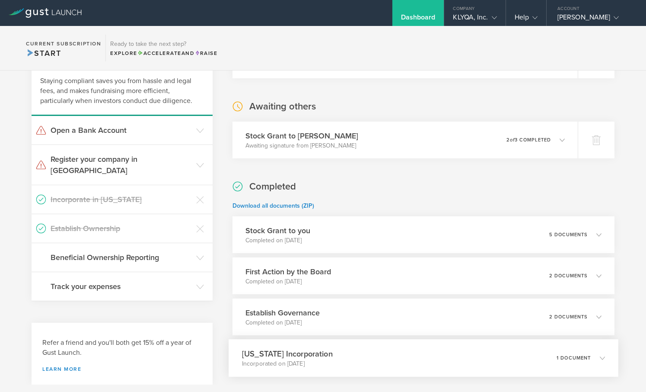
scroll to position [194, 0]
click at [192, 164] on header "Register your company in NY" at bounding box center [122, 166] width 181 height 40
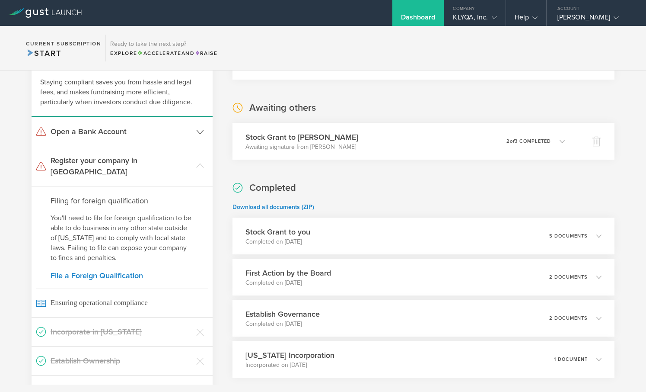
click at [192, 131] on header "Open a Bank Account" at bounding box center [122, 131] width 181 height 29
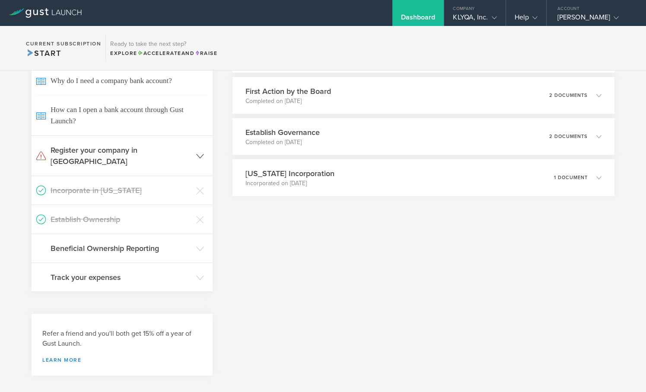
scroll to position [375, 0]
click at [185, 243] on h3 "Beneficial Ownership Reporting" at bounding box center [121, 248] width 141 height 11
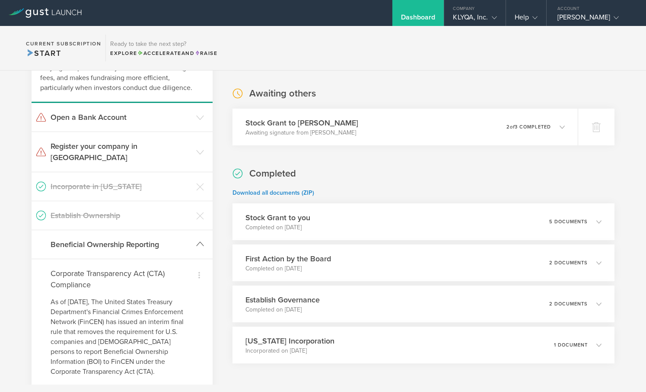
scroll to position [207, 0]
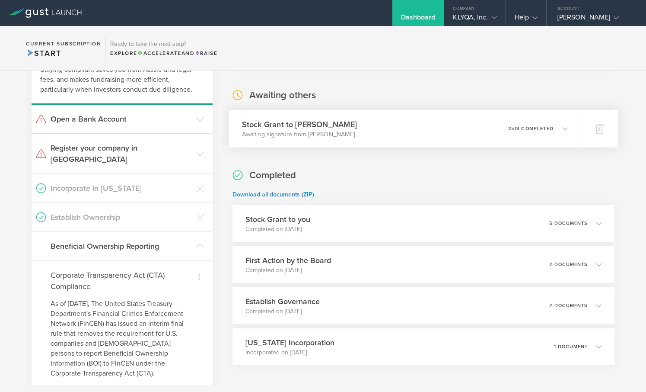
click at [518, 140] on div "Stock Grant to Chen Li Awaiting signature from Chen Li 0 undeliverable 2 of 3 c…" at bounding box center [405, 129] width 352 height 38
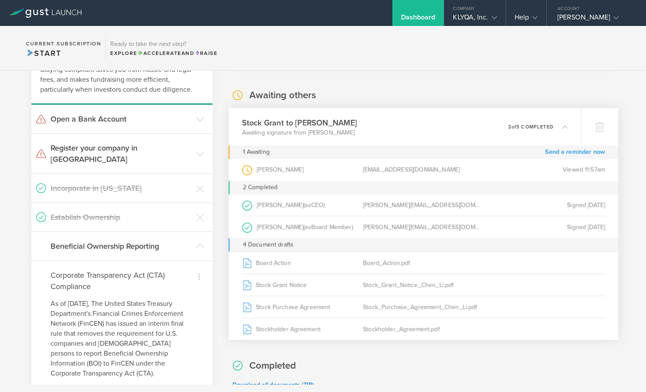
click at [585, 151] on link "Send a reminder now" at bounding box center [575, 151] width 60 height 13
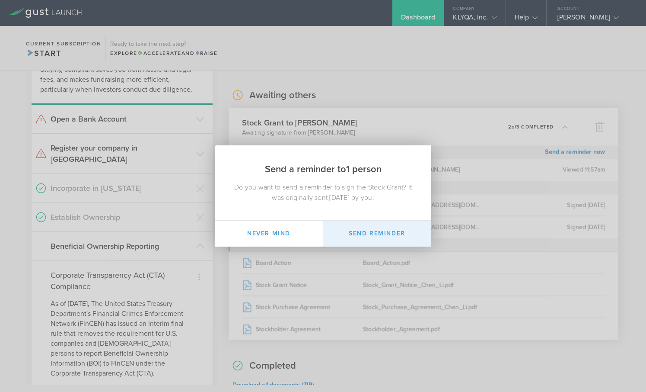
click at [386, 230] on button "Send Reminder" at bounding box center [377, 233] width 108 height 26
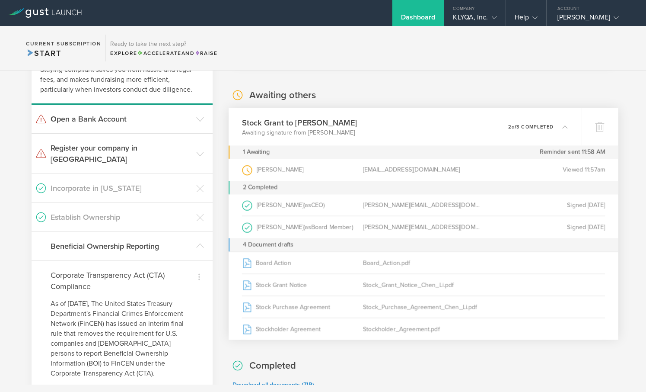
click at [560, 137] on div "Stock Grant to Chen Li Awaiting signature from Chen Li 0 undeliverable 2 of 3 c…" at bounding box center [405, 127] width 352 height 38
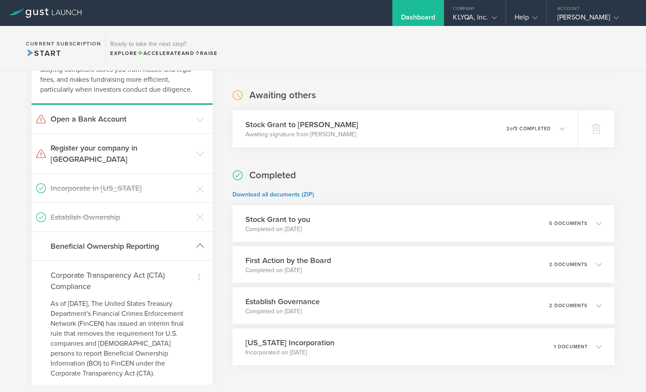
click at [199, 232] on header "Beneficial Ownership Reporting" at bounding box center [122, 246] width 181 height 29
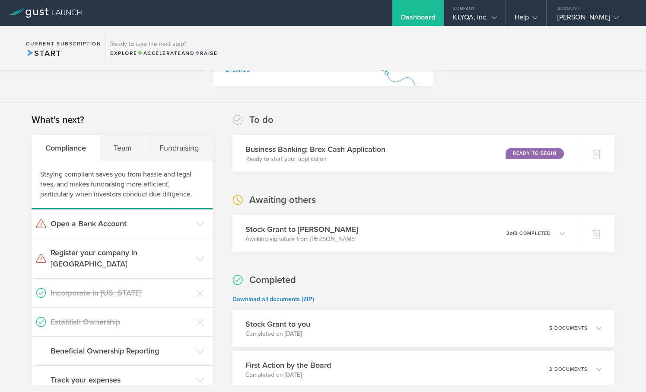
scroll to position [92, 0]
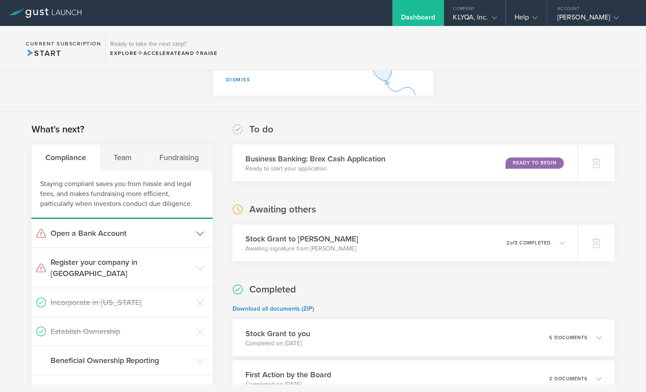
click at [201, 233] on icon at bounding box center [200, 233] width 8 height 8
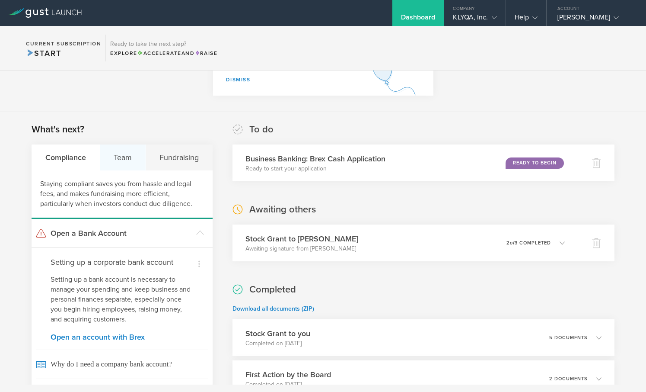
click at [135, 166] on div "Team" at bounding box center [123, 157] width 46 height 26
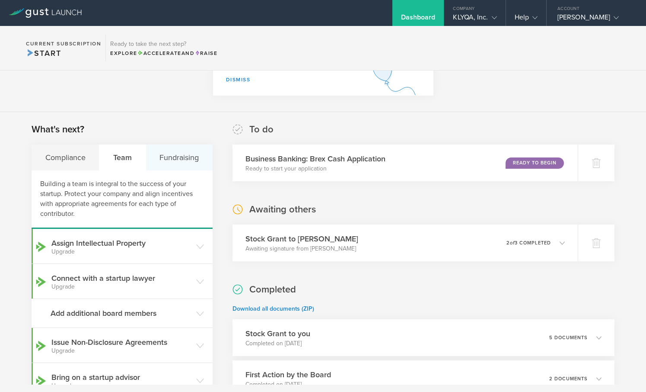
click at [177, 167] on div "Fundraising" at bounding box center [179, 157] width 67 height 26
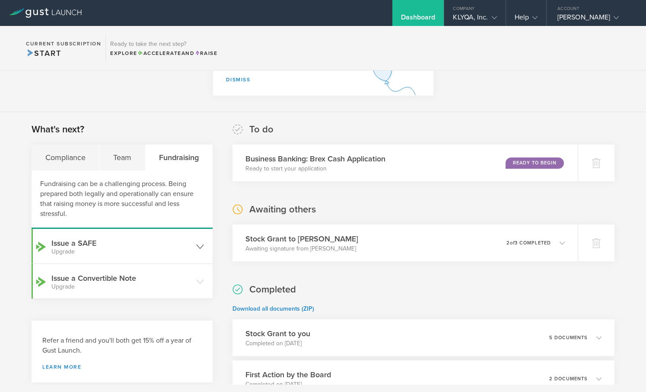
click at [140, 239] on h3 "Issue a SAFE Upgrade" at bounding box center [121, 245] width 140 height 17
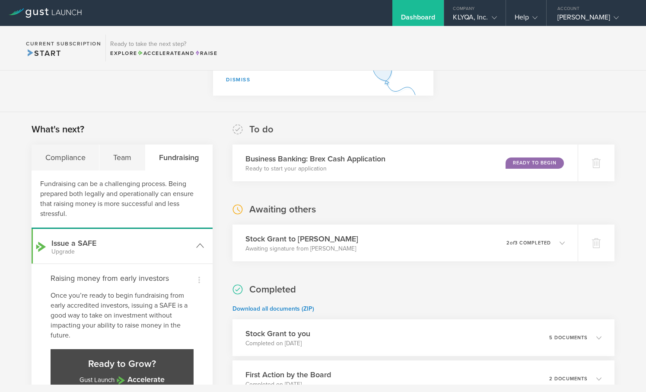
click at [140, 239] on h3 "Issue a SAFE Upgrade" at bounding box center [121, 245] width 140 height 17
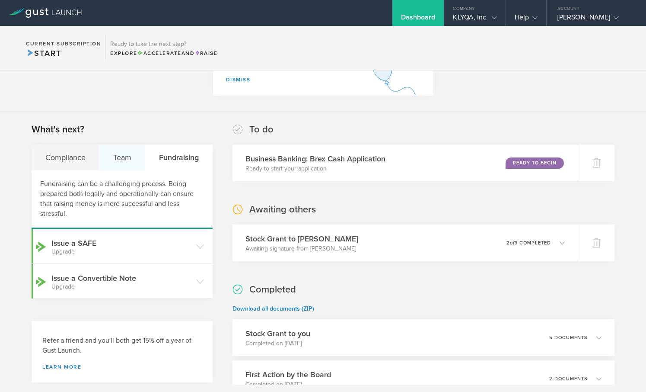
click at [124, 162] on div "Team" at bounding box center [122, 157] width 46 height 26
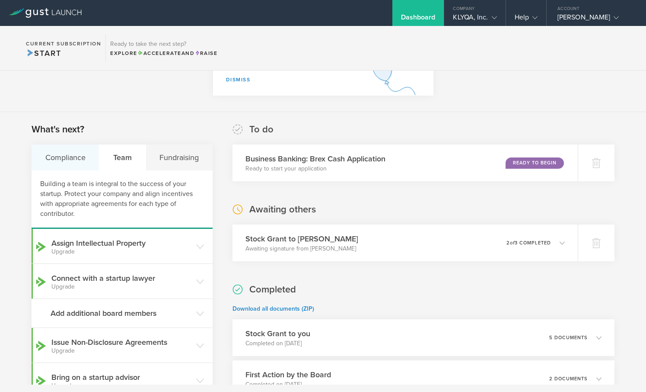
click at [86, 159] on div "Compliance" at bounding box center [66, 157] width 68 height 26
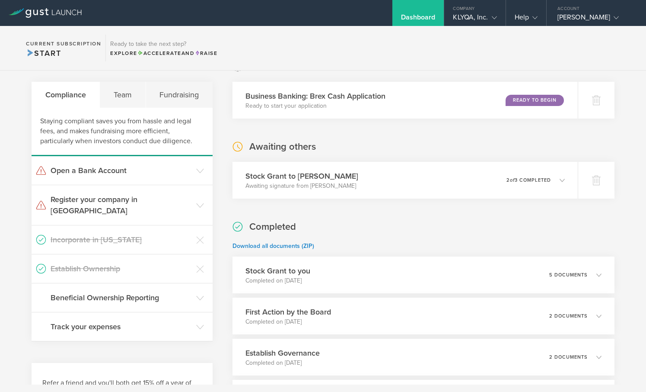
scroll to position [156, 0]
click at [201, 264] on icon at bounding box center [200, 268] width 8 height 8
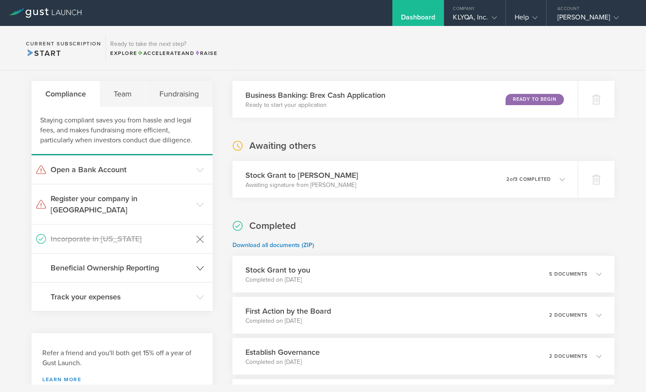
click at [199, 235] on icon at bounding box center [200, 239] width 8 height 8
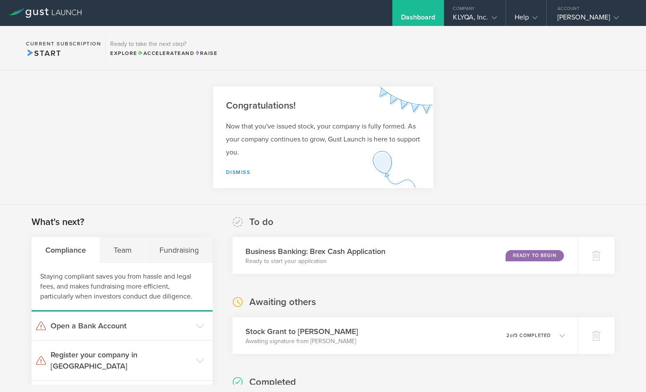
scroll to position [0, 0]
click at [246, 169] on link "Dismiss" at bounding box center [238, 172] width 25 height 6
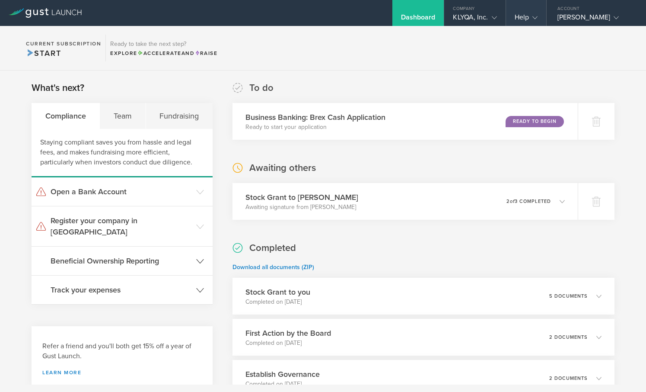
click at [533, 16] on polyline at bounding box center [535, 17] width 5 height 3
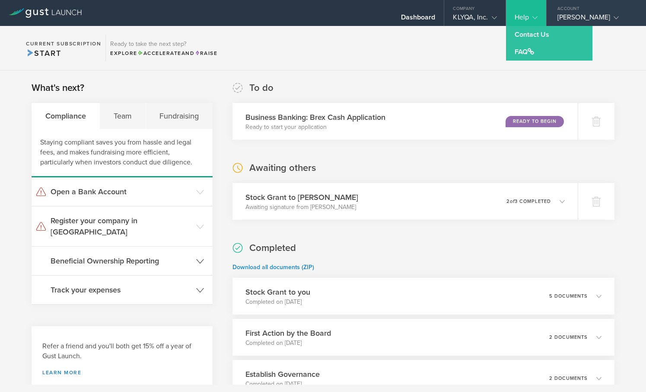
click at [569, 14] on div "Youchang Li" at bounding box center [593, 19] width 73 height 13
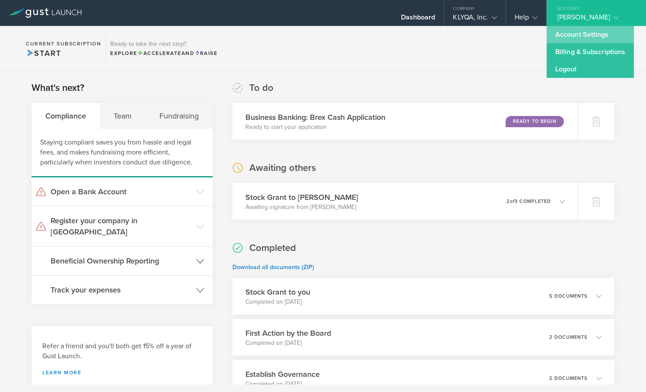
click at [596, 36] on link "Account Settings" at bounding box center [590, 34] width 87 height 17
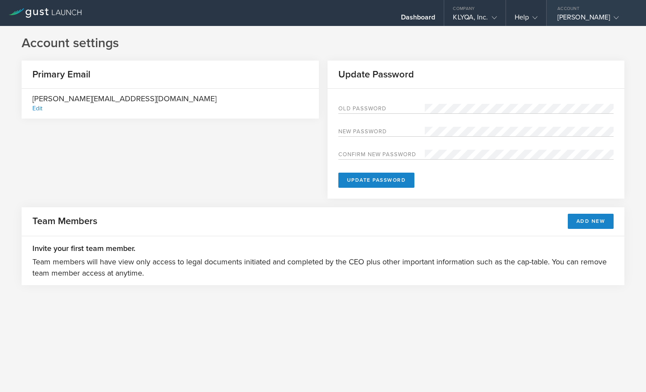
click at [598, 23] on div "Youchang Li" at bounding box center [593, 19] width 73 height 13
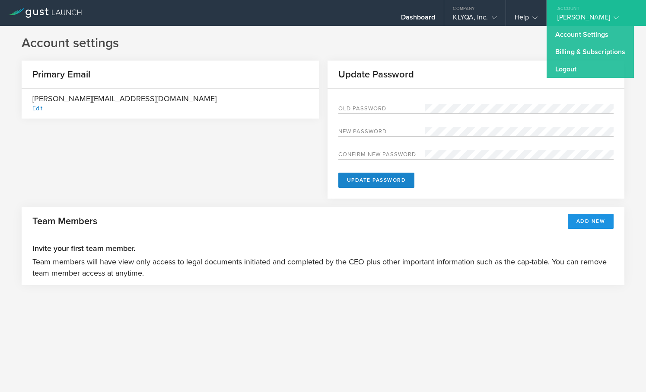
click at [610, 218] on button "Add New" at bounding box center [591, 220] width 46 height 15
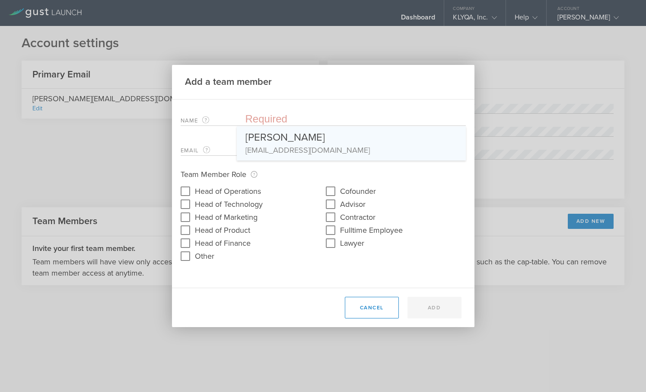
click at [299, 139] on div "Chen Li" at bounding box center [351, 135] width 212 height 18
type input "Chen Li"
type input "aiot2ken@gmail.com"
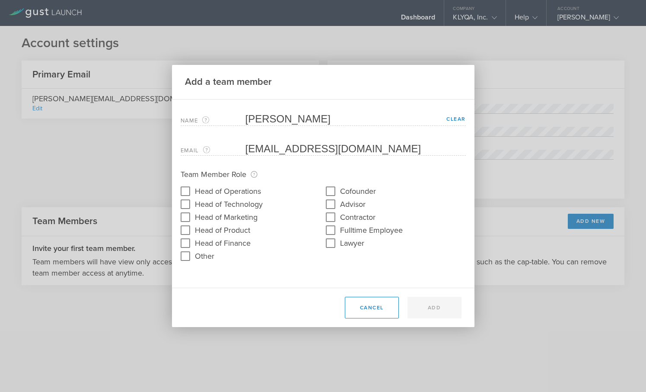
click at [334, 191] on input "Cofounder" at bounding box center [331, 191] width 14 height 14
checkbox input "true"
click at [427, 298] on button "Add" at bounding box center [435, 307] width 54 height 22
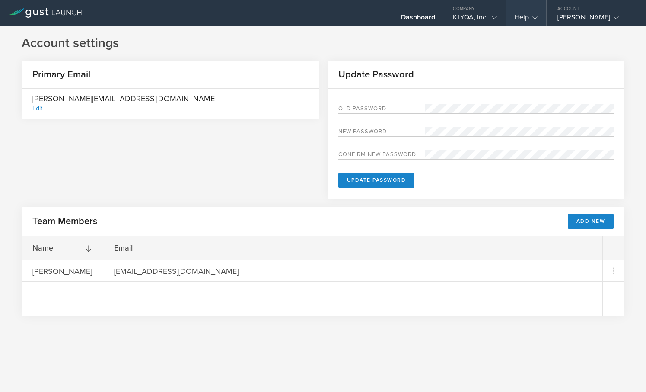
click at [529, 22] on div "Help" at bounding box center [526, 19] width 23 height 13
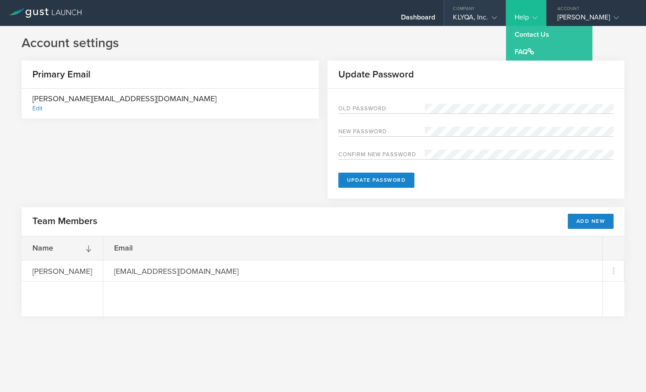
click at [494, 22] on div "KLYQA, Inc." at bounding box center [475, 19] width 44 height 13
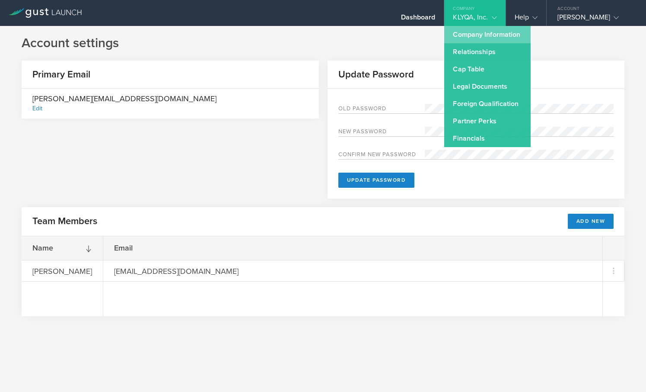
click at [471, 29] on link "Company Information" at bounding box center [487, 34] width 86 height 17
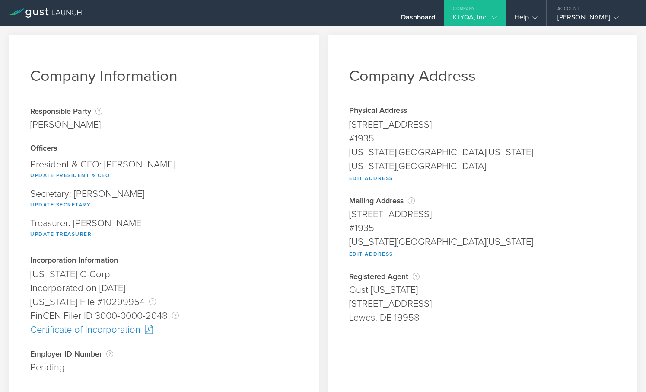
click at [474, 25] on div "KLYQA, Inc." at bounding box center [475, 19] width 44 height 13
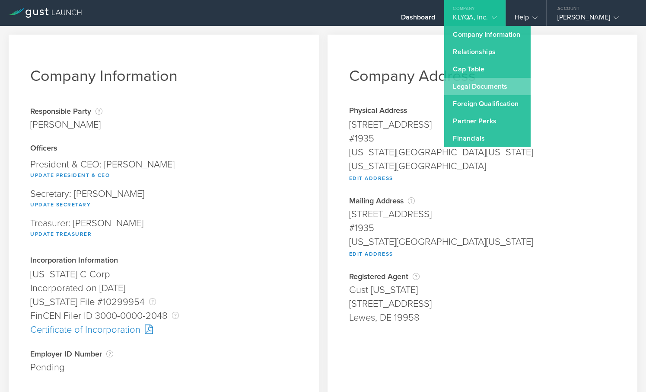
click at [490, 89] on link "Legal Documents" at bounding box center [487, 86] width 86 height 17
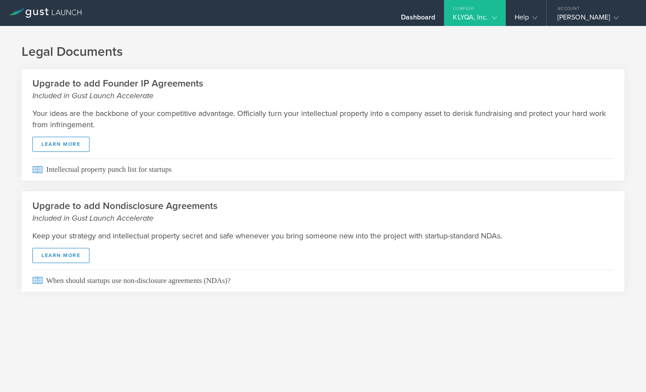
click at [465, 13] on div "KLYQA, Inc." at bounding box center [475, 19] width 44 height 13
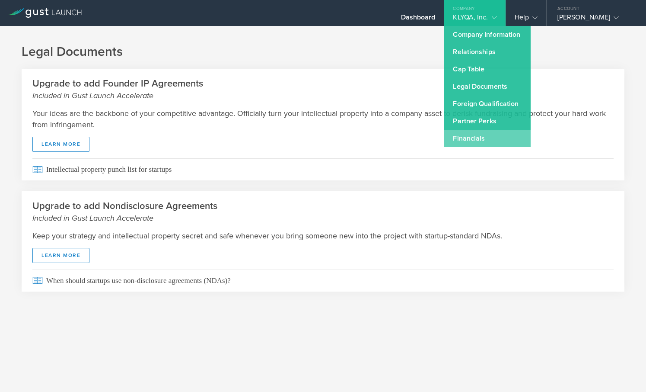
click at [493, 140] on link "Financials" at bounding box center [487, 138] width 86 height 17
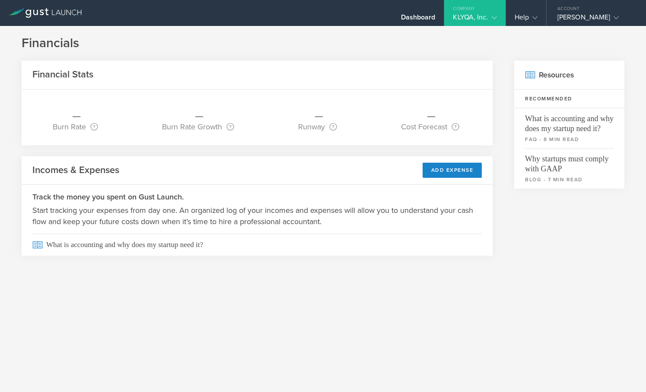
click at [488, 17] on gust-icon at bounding box center [492, 17] width 9 height 9
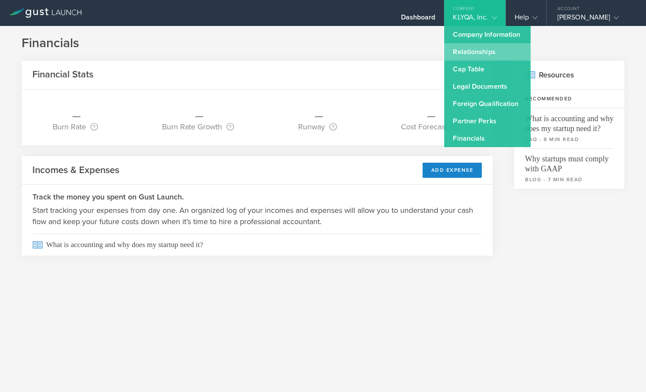
click at [497, 47] on link "Relationships" at bounding box center [487, 51] width 86 height 17
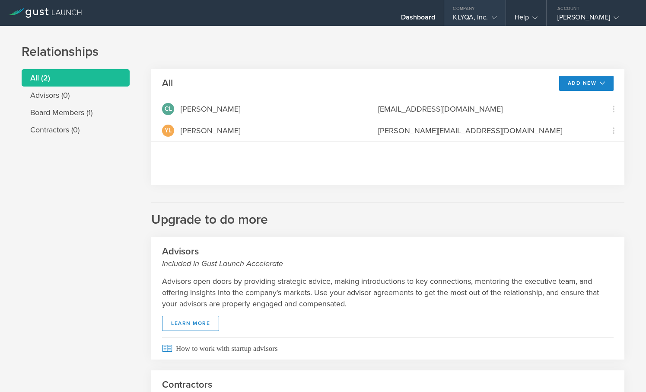
click at [486, 16] on div "KLYQA, Inc." at bounding box center [475, 19] width 44 height 13
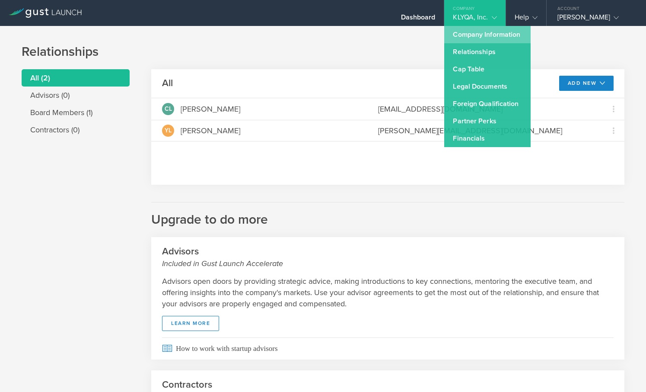
click at [482, 38] on link "Company Information" at bounding box center [487, 34] width 86 height 17
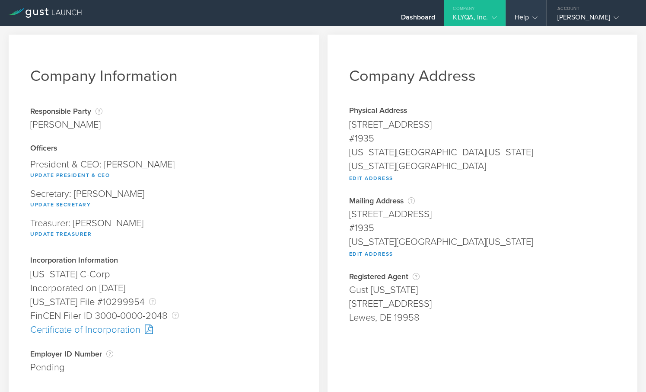
click at [527, 12] on div "Help" at bounding box center [526, 13] width 40 height 26
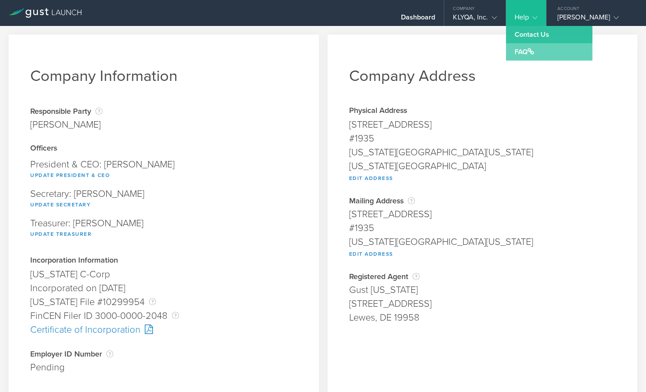
click at [527, 47] on link "FAQ" at bounding box center [549, 51] width 86 height 17
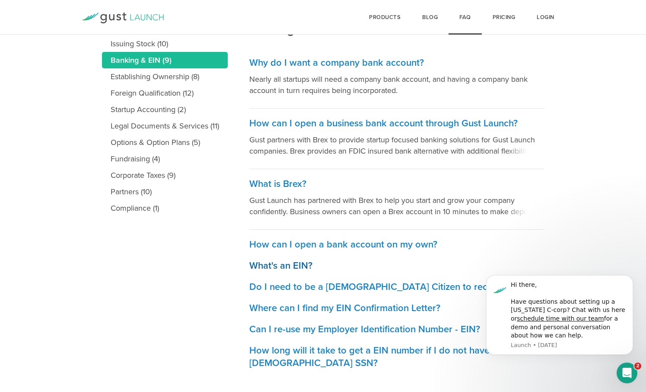
scroll to position [171, 0]
click at [307, 305] on h3 "Where can I find my EIN Confirmation Letter?" at bounding box center [396, 308] width 295 height 13
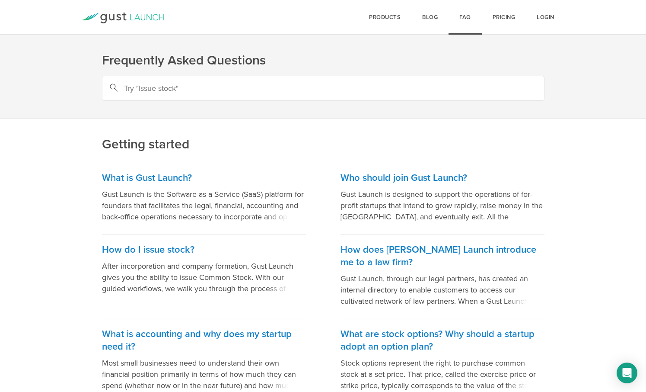
click at [292, 92] on input "text" at bounding box center [323, 88] width 443 height 25
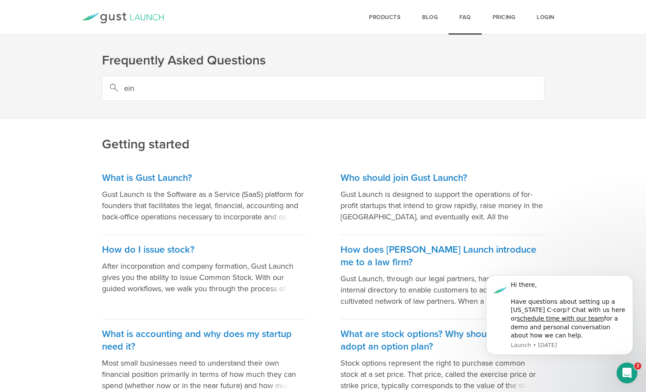
type input "ein"
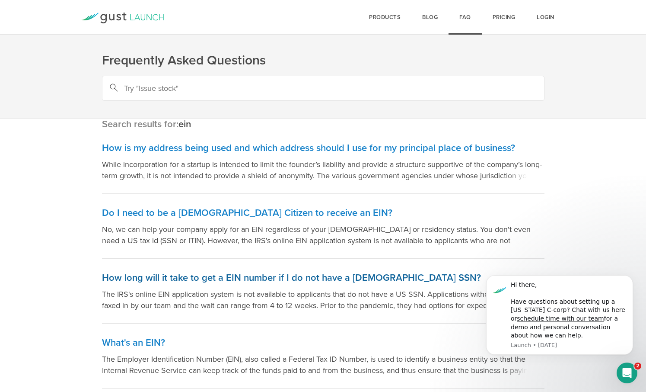
click at [257, 274] on h3 "How long will it take to get a EIN number if I do not have a [DEMOGRAPHIC_DATA]…" at bounding box center [323, 277] width 443 height 13
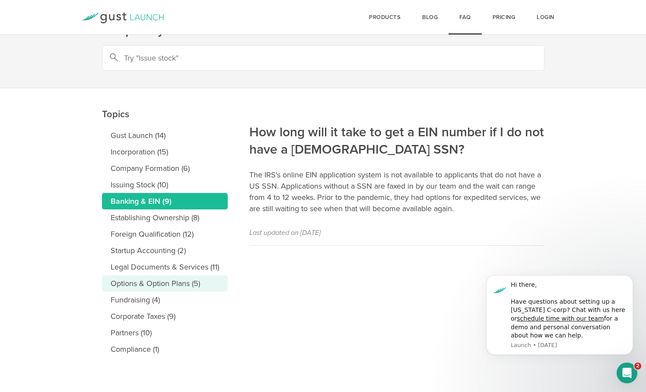
scroll to position [30, 0]
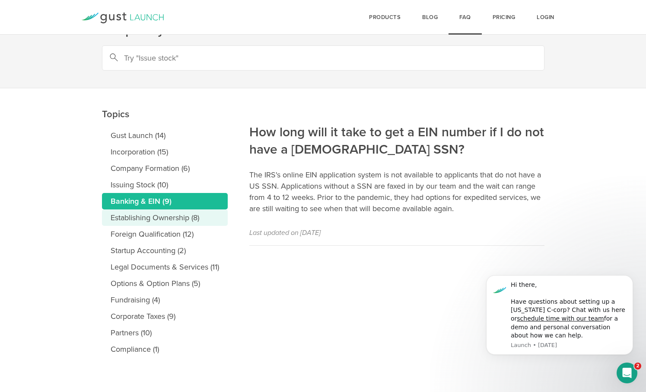
click at [178, 216] on link "Establishing Ownership (8)" at bounding box center [165, 217] width 126 height 16
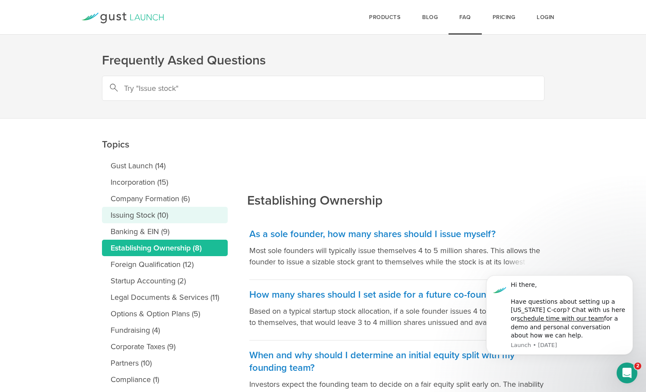
click at [173, 220] on link "Issuing Stock (10)" at bounding box center [165, 215] width 126 height 16
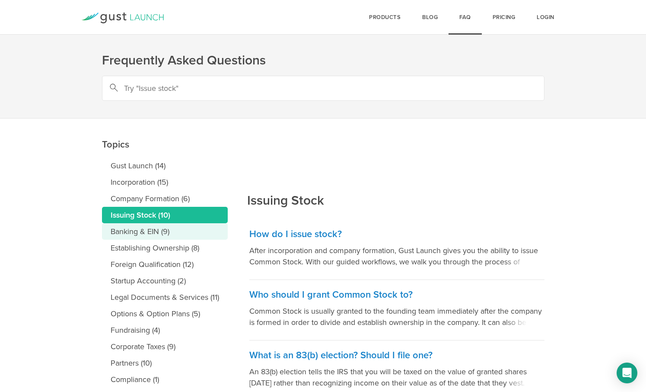
click at [175, 230] on link "Banking & EIN (9)" at bounding box center [165, 231] width 126 height 16
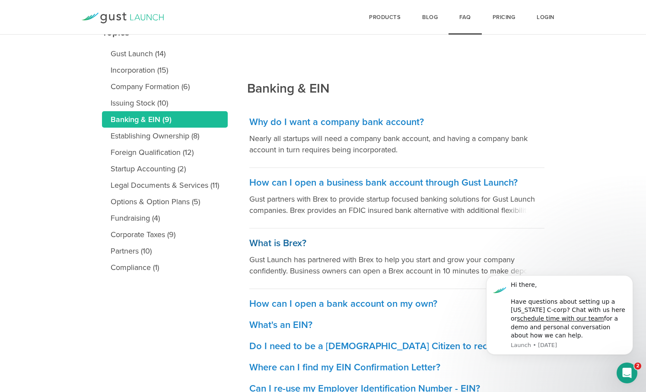
scroll to position [114, 0]
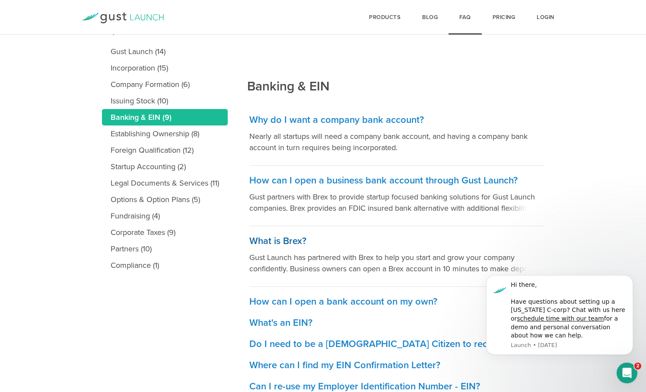
click at [300, 236] on h3 "What is Brex?" at bounding box center [396, 241] width 295 height 13
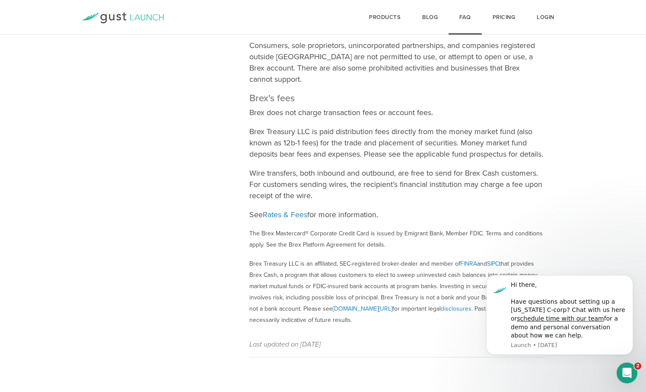
scroll to position [753, 0]
